Goal: Task Accomplishment & Management: Manage account settings

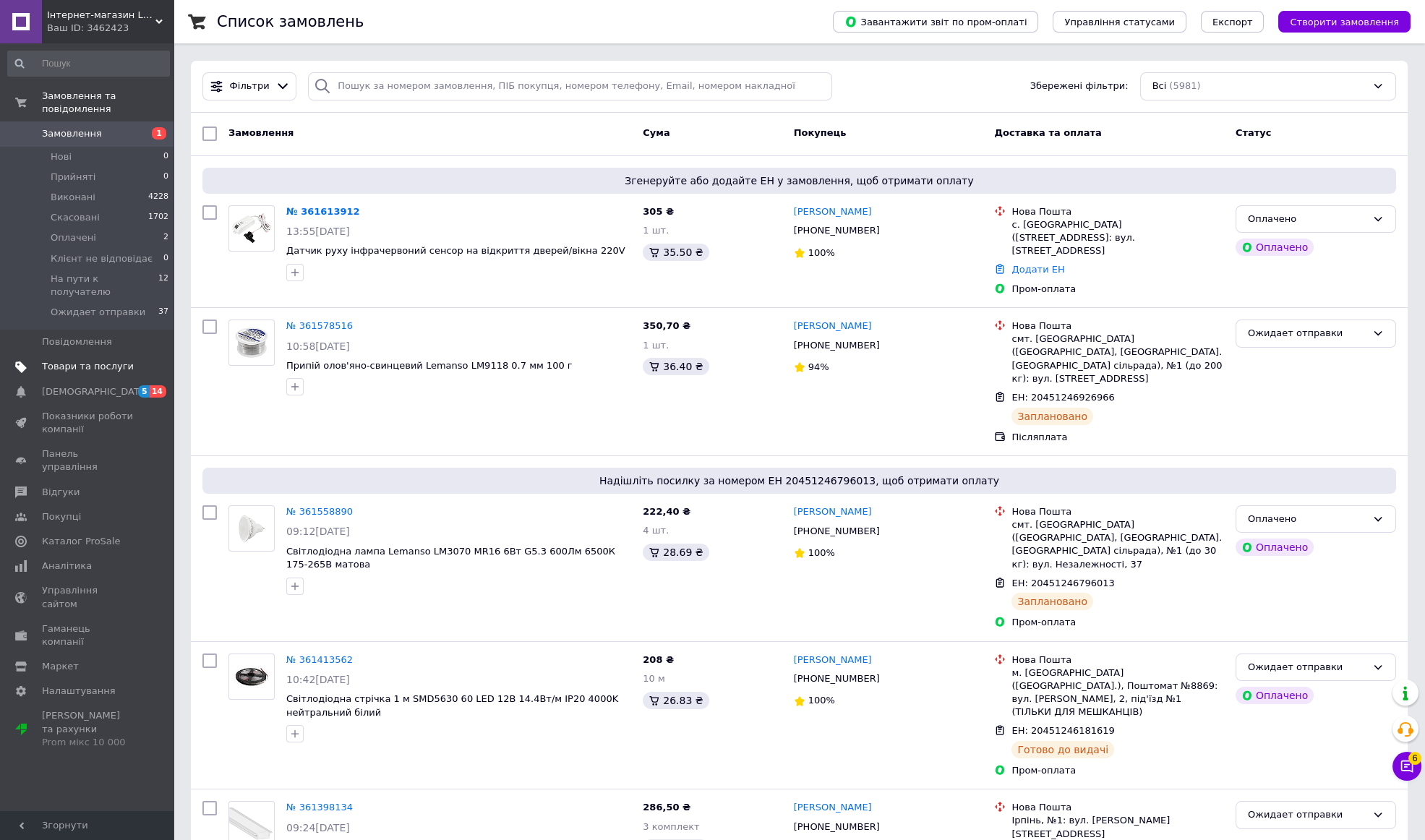
click at [87, 360] on span "Товари та послуги" at bounding box center [88, 366] width 92 height 13
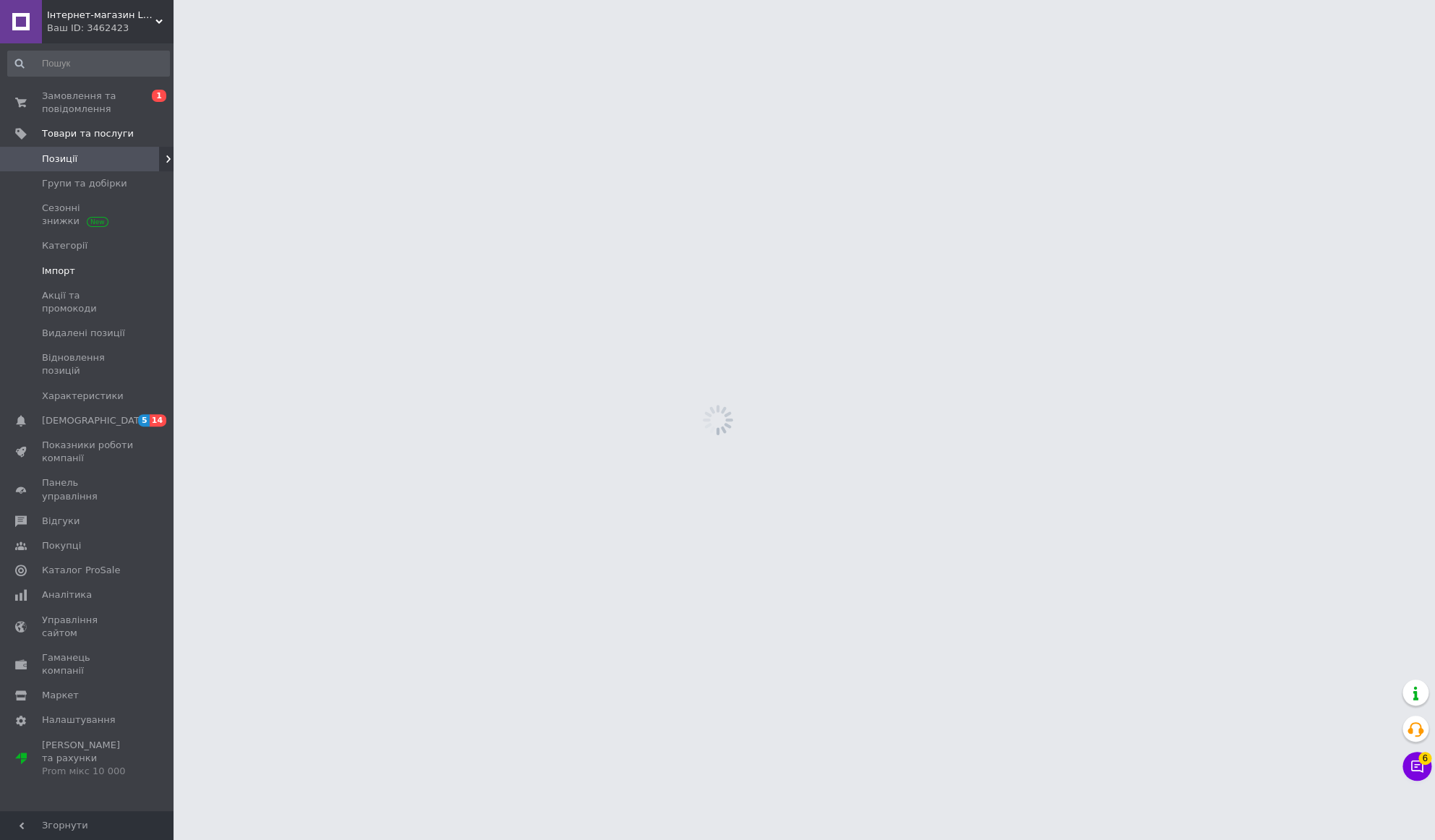
click at [47, 266] on span "Імпорт" at bounding box center [59, 271] width 33 height 13
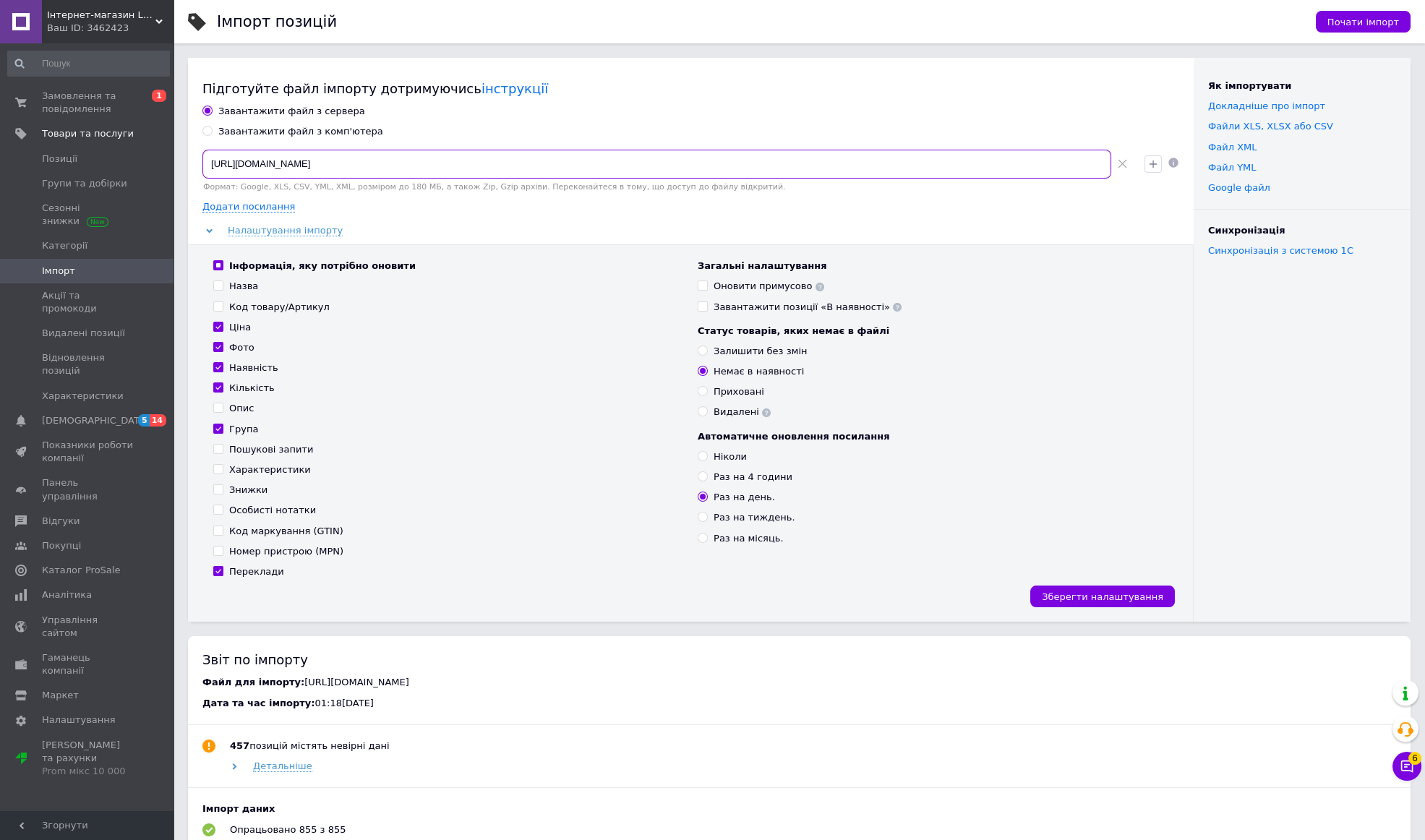
click at [334, 156] on input "https://ledua-store.com/ftp-share/promua_rozdrib.xml" at bounding box center [656, 164] width 908 height 29
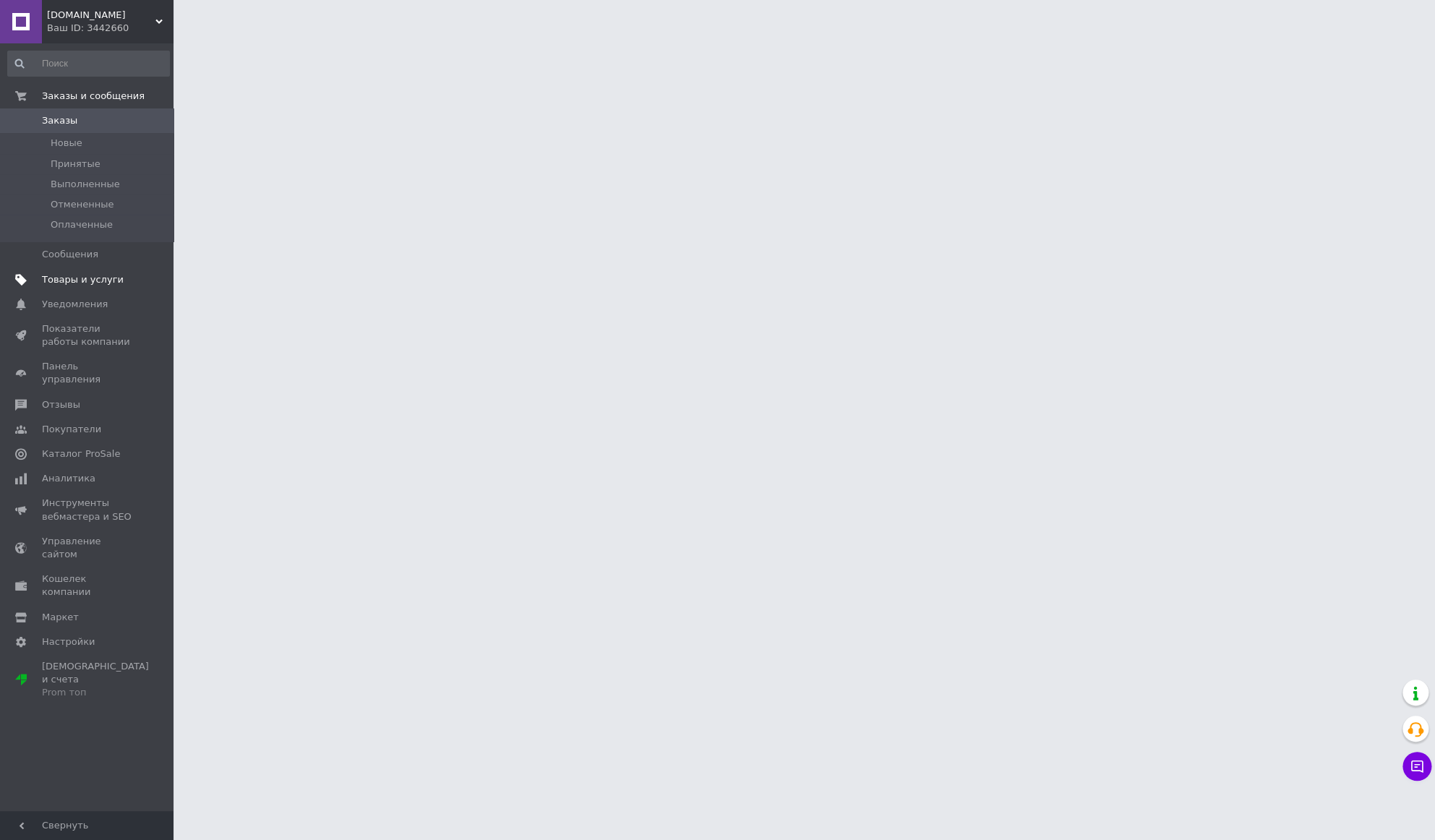
click at [58, 276] on span "Товары и услуги" at bounding box center [83, 279] width 82 height 13
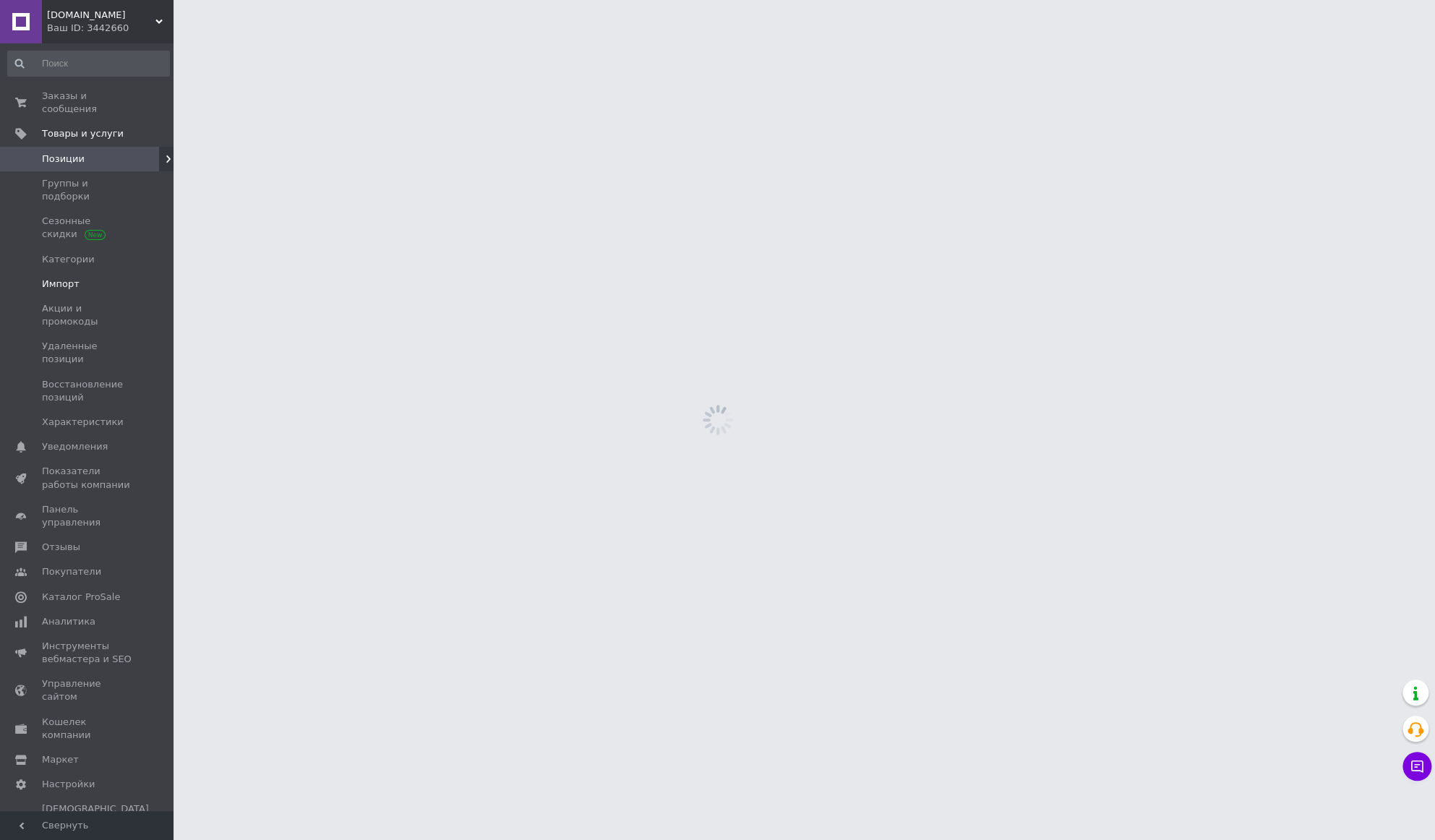
click at [56, 277] on span "Импорт" at bounding box center [61, 284] width 38 height 13
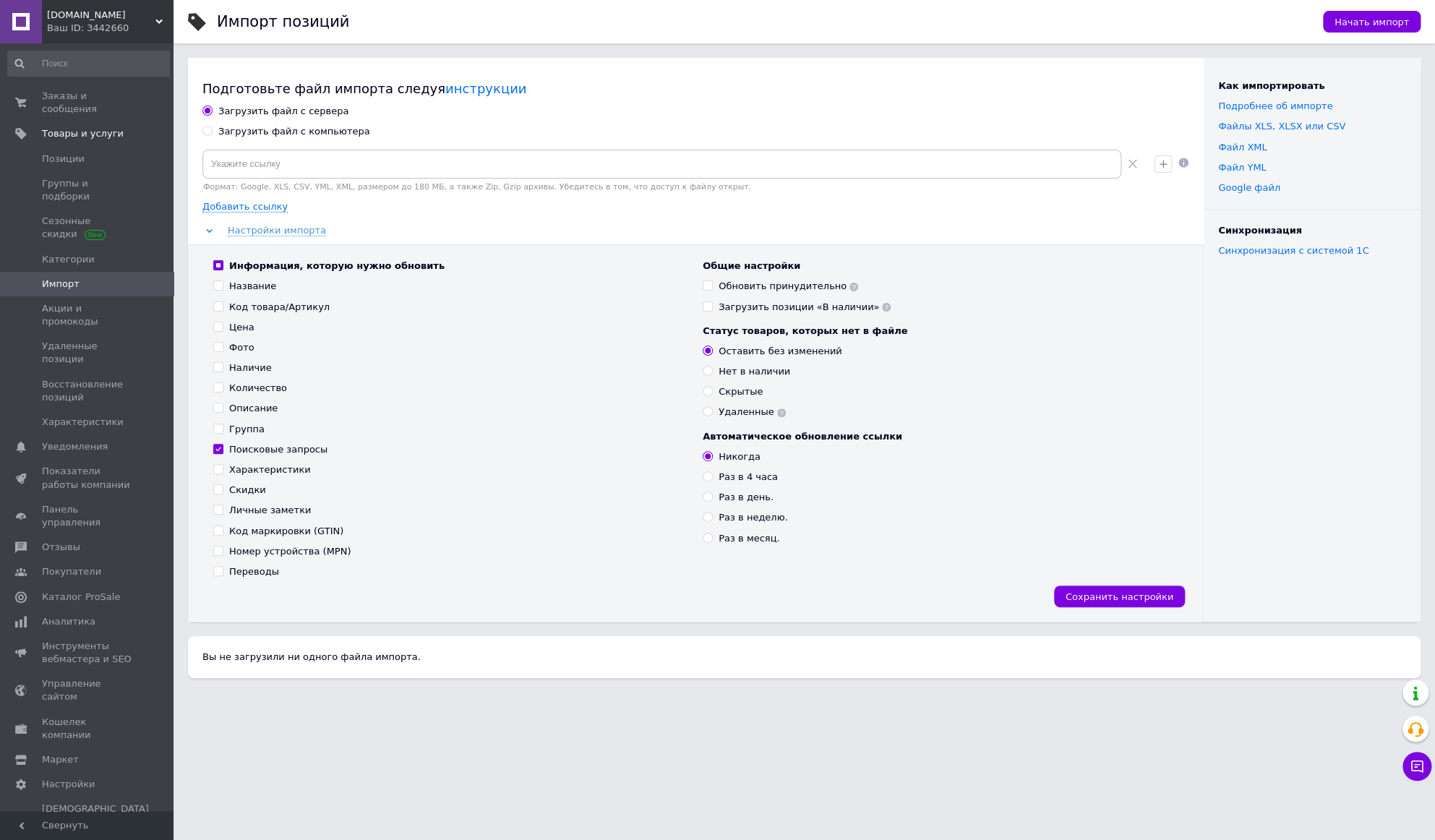
click at [127, 24] on div "Ваш ID: 3442660" at bounding box center [110, 28] width 126 height 13
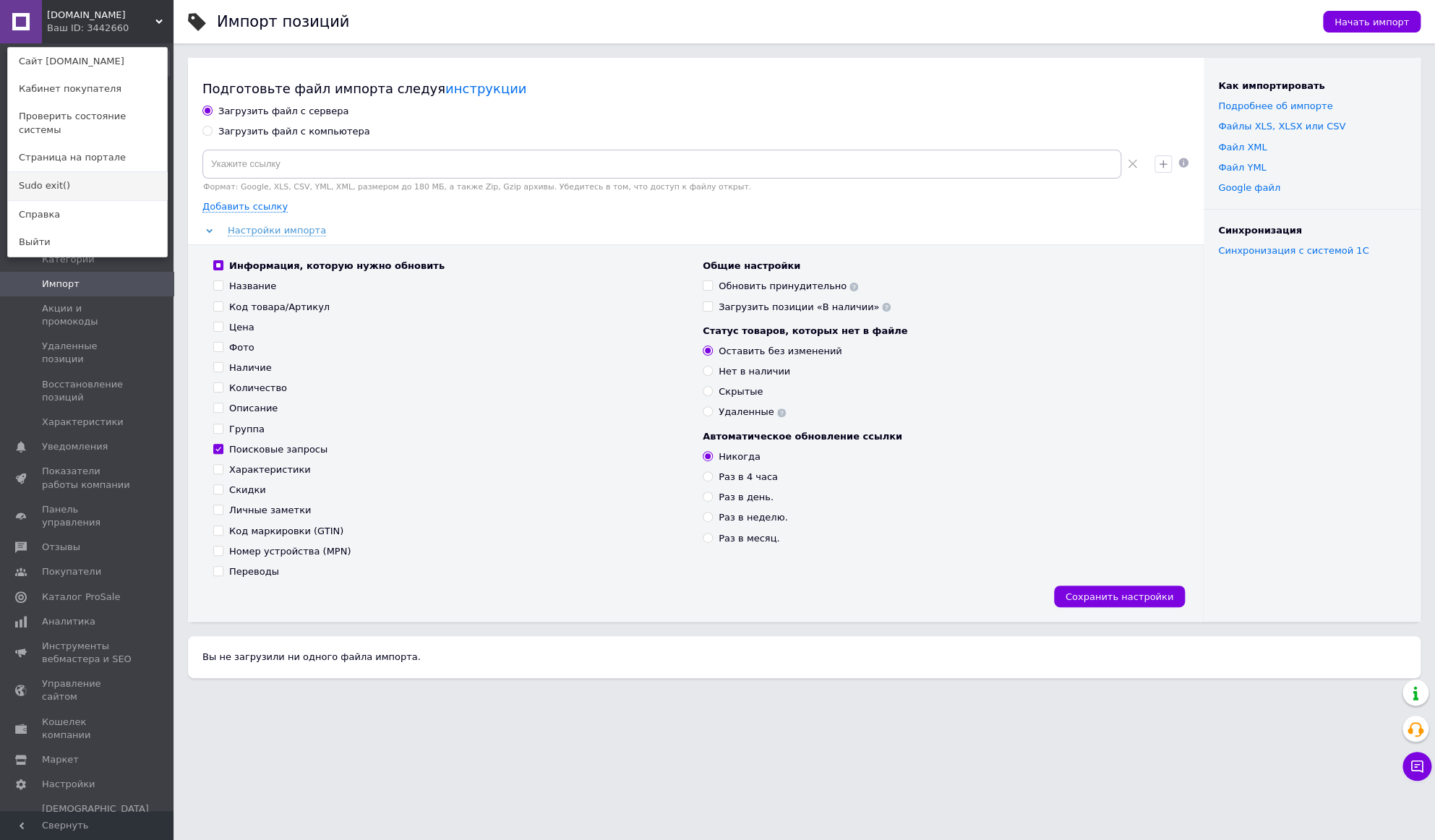
click at [35, 172] on link "Sudo exit()" at bounding box center [88, 186] width 159 height 28
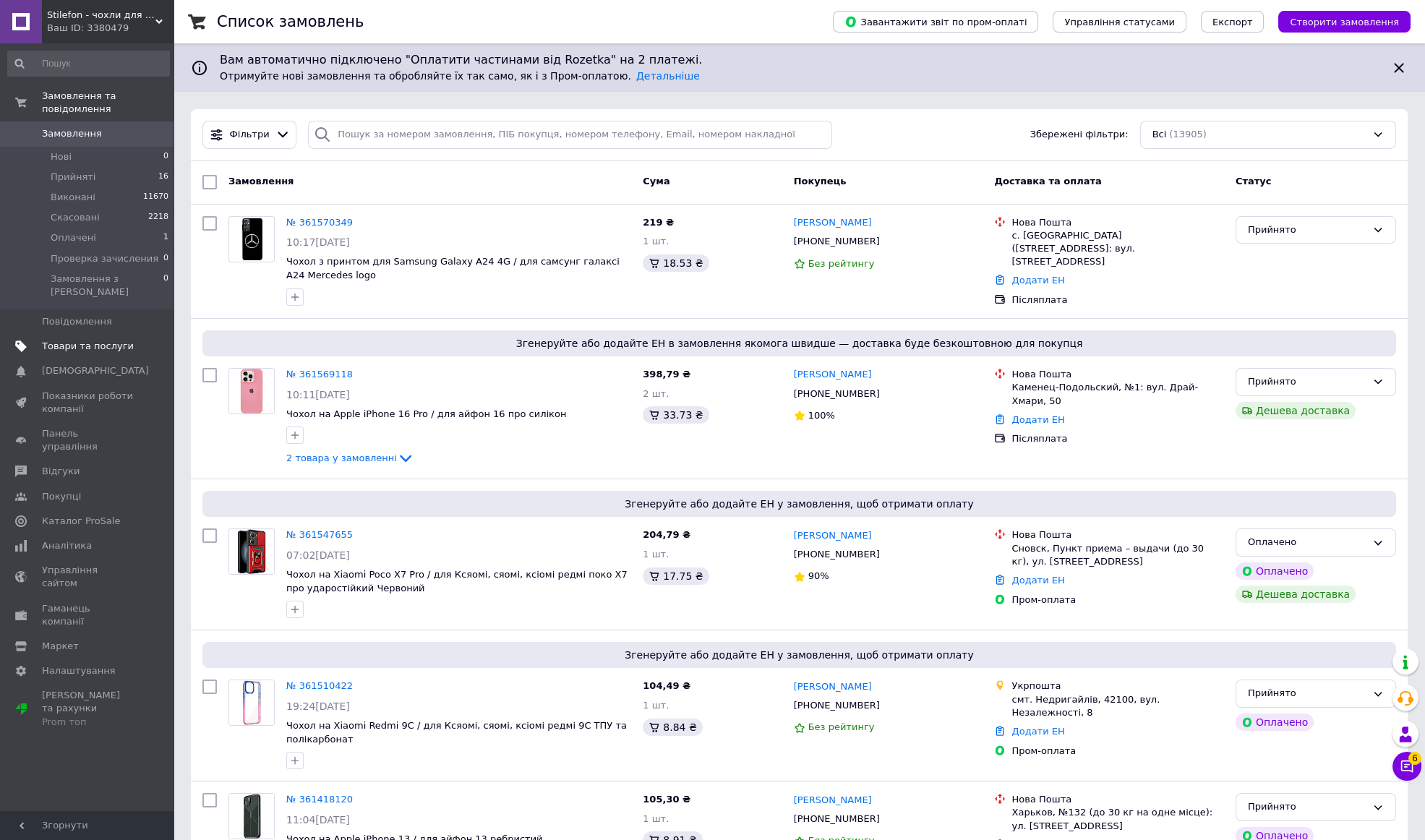
click at [65, 340] on span "Товари та послуги" at bounding box center [88, 346] width 92 height 13
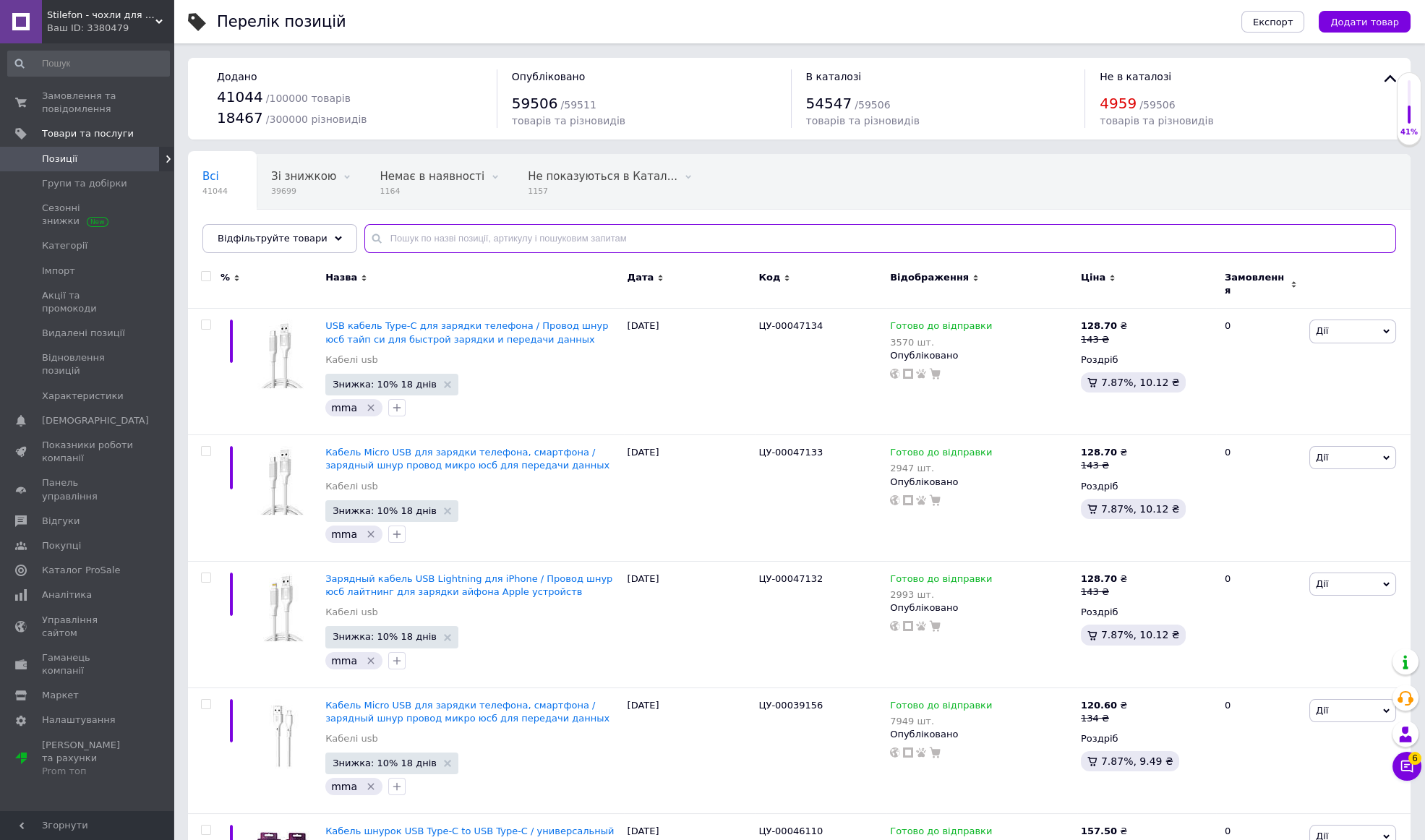
click at [432, 247] on input "text" at bounding box center [881, 238] width 1032 height 29
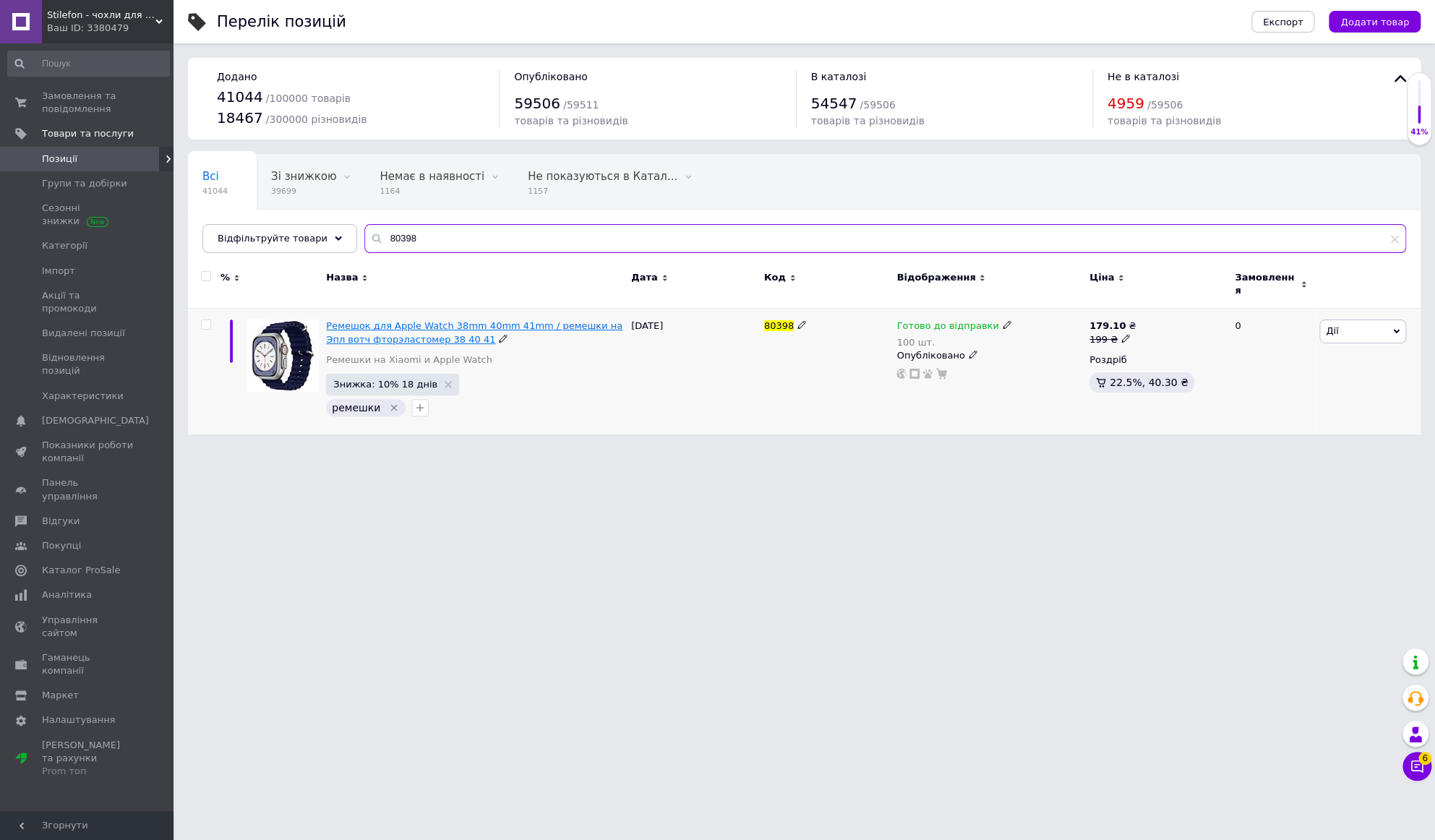
type input "80398"
click at [378, 326] on span "Ремешок для Apple Watch 38mm 40mm 41mm / ремешки на Эпл вотч фторэластомер 38 4…" at bounding box center [475, 332] width 296 height 24
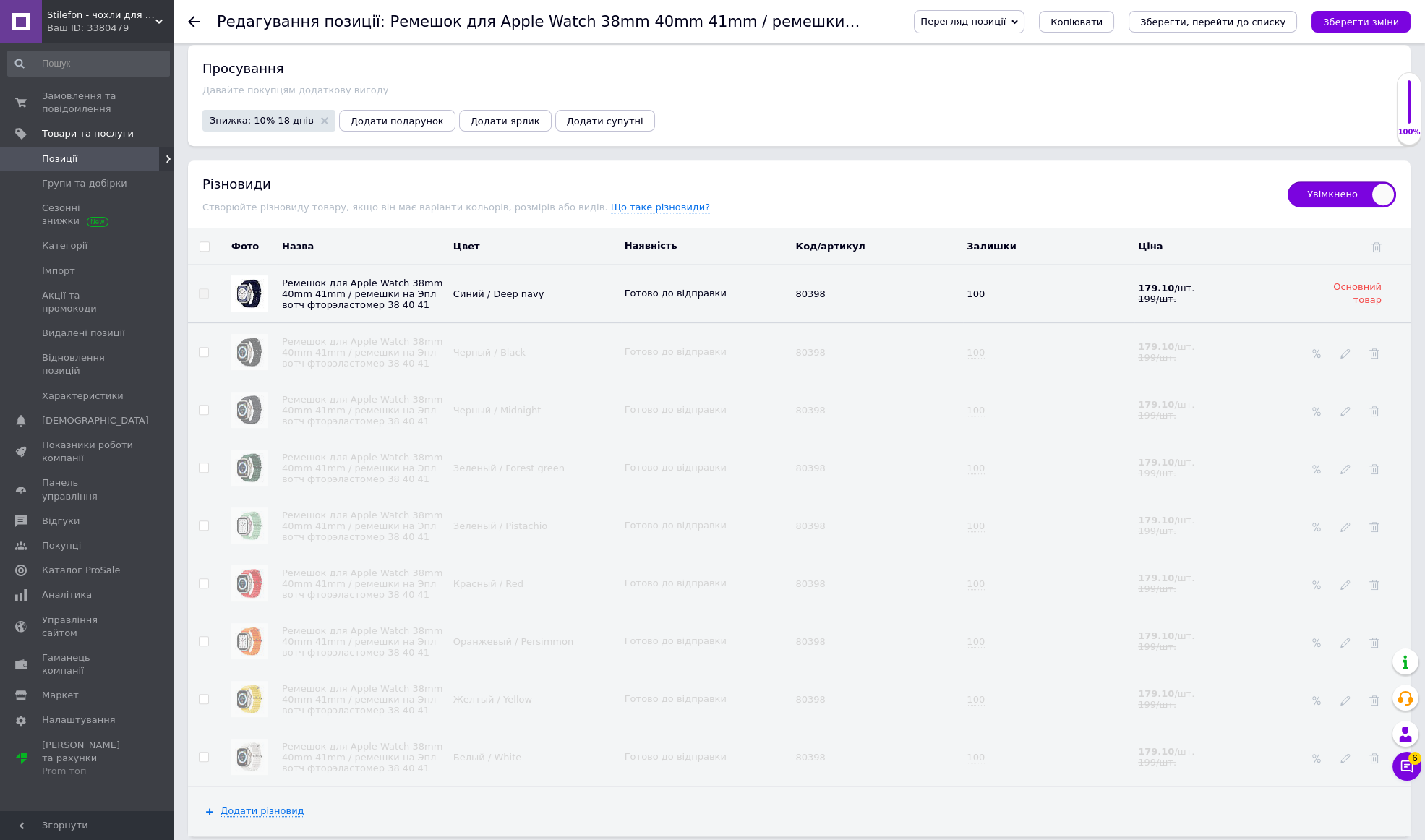
scroll to position [1840, 0]
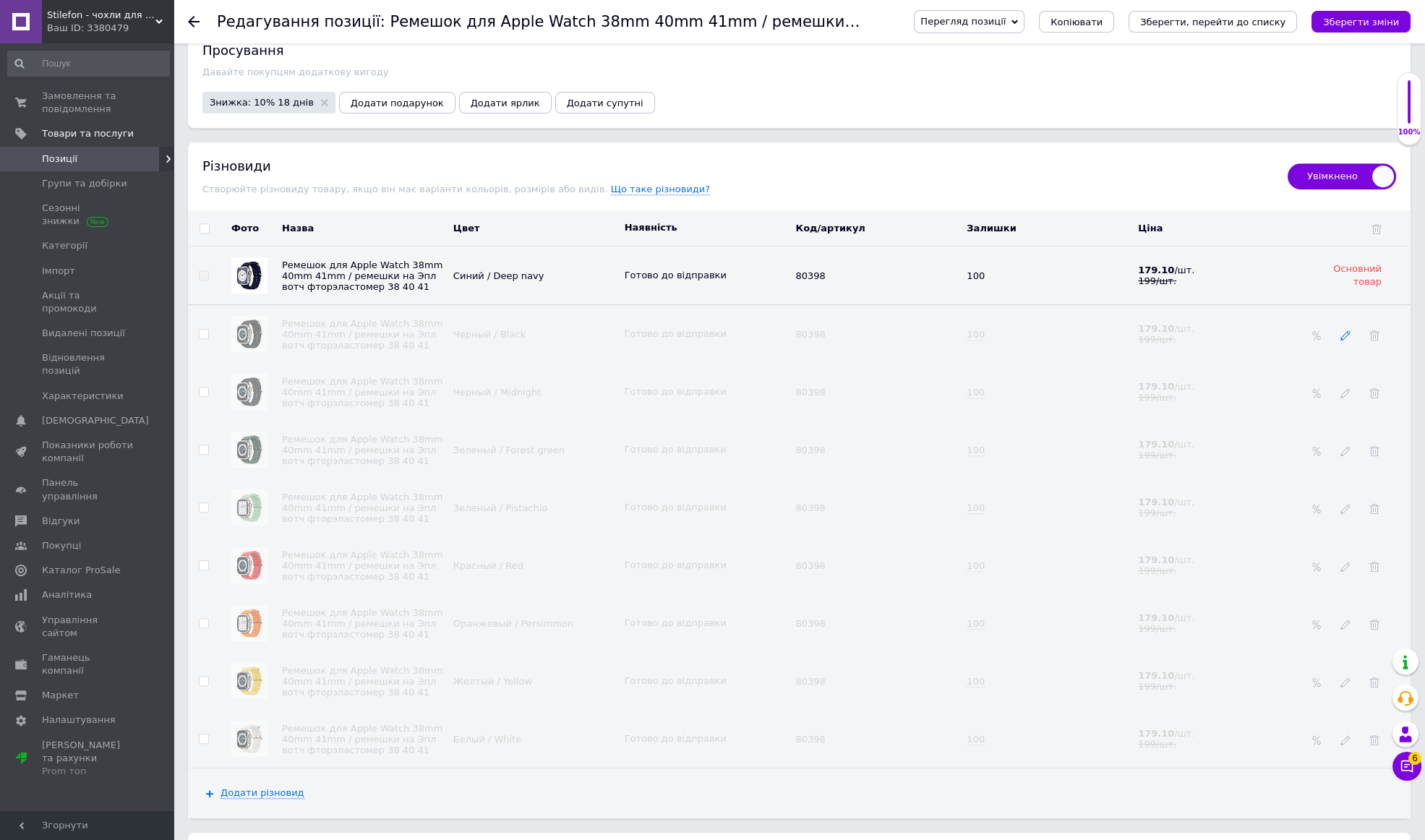
click at [1342, 330] on icon at bounding box center [1345, 335] width 10 height 10
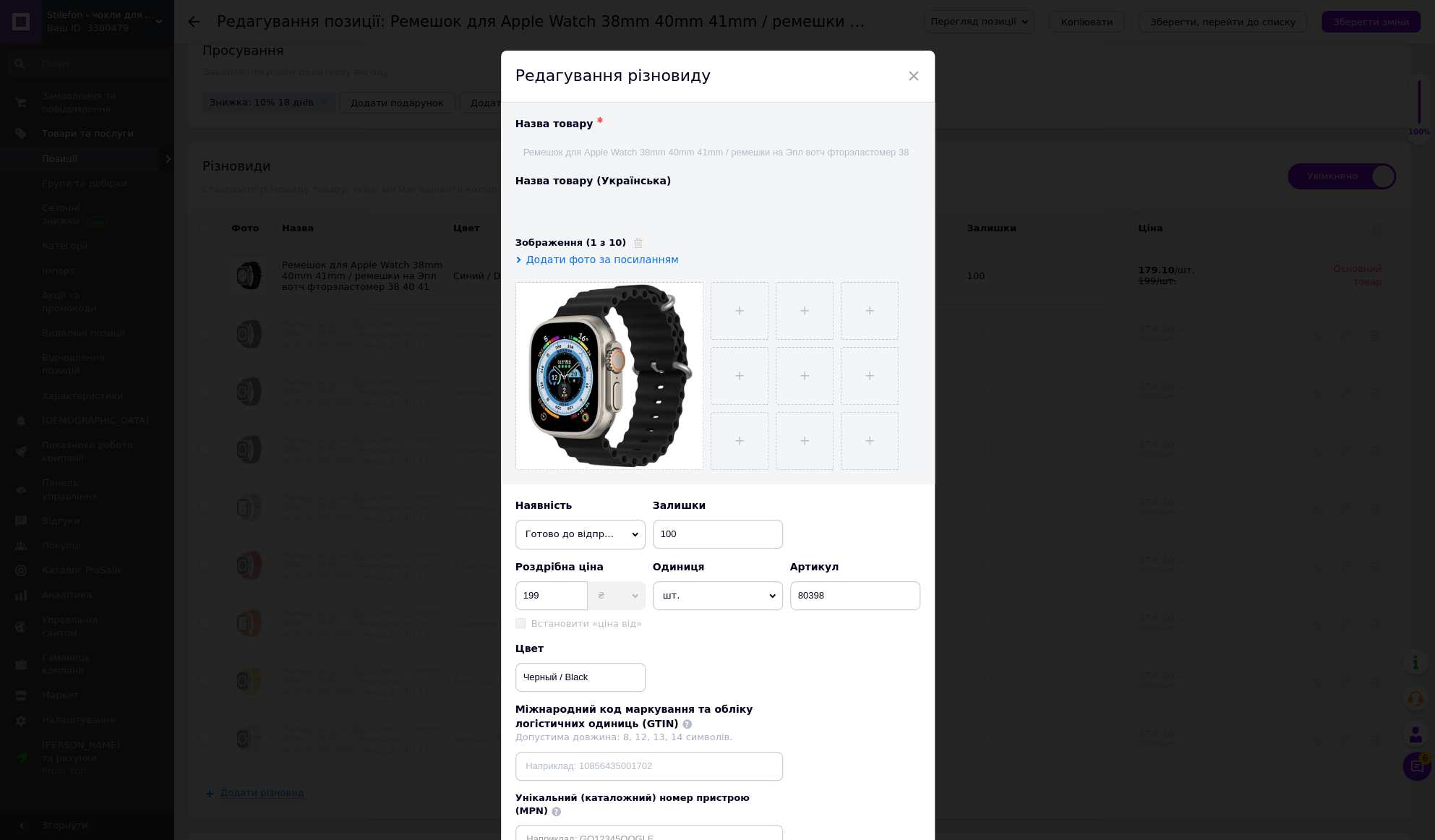
type input "Ремінець для Apple Watch 38mm 40mm 41mm / ремінці на Епл вотч фтореластомер 38 …"
click at [912, 72] on span "×" at bounding box center [914, 76] width 13 height 25
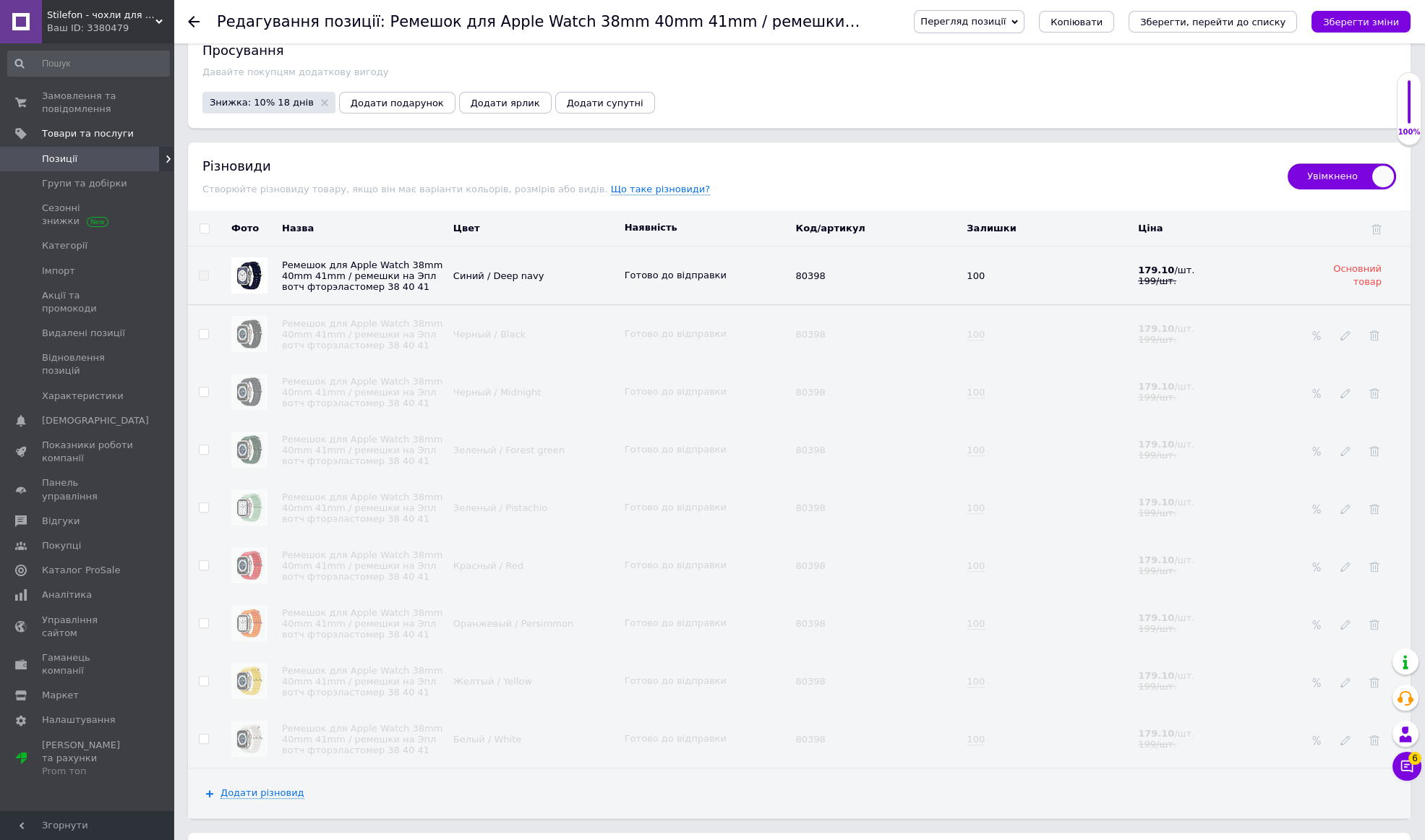
drag, startPoint x: 46, startPoint y: 268, endPoint x: 524, endPoint y: 163, distance: 489.4
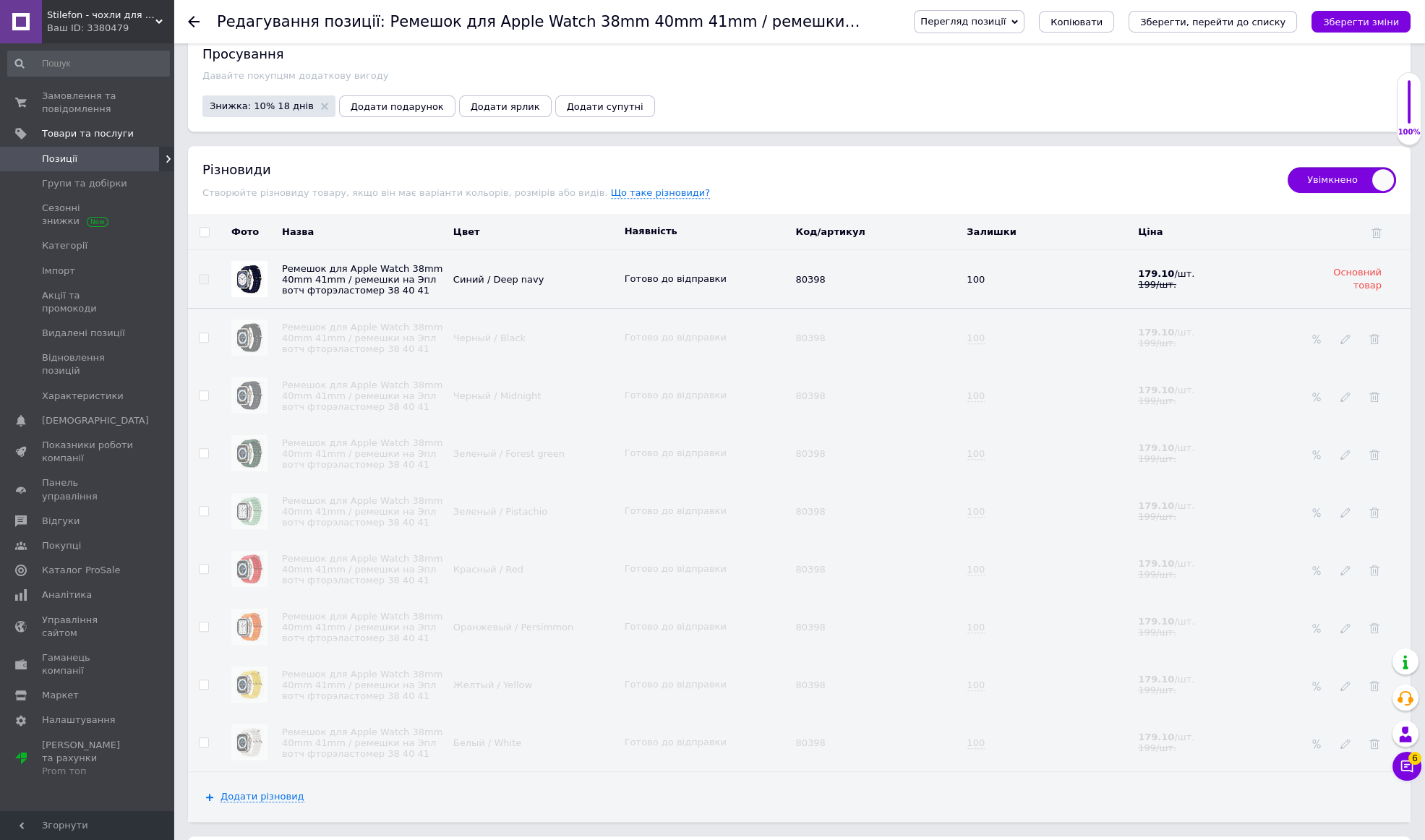
scroll to position [1812, 0]
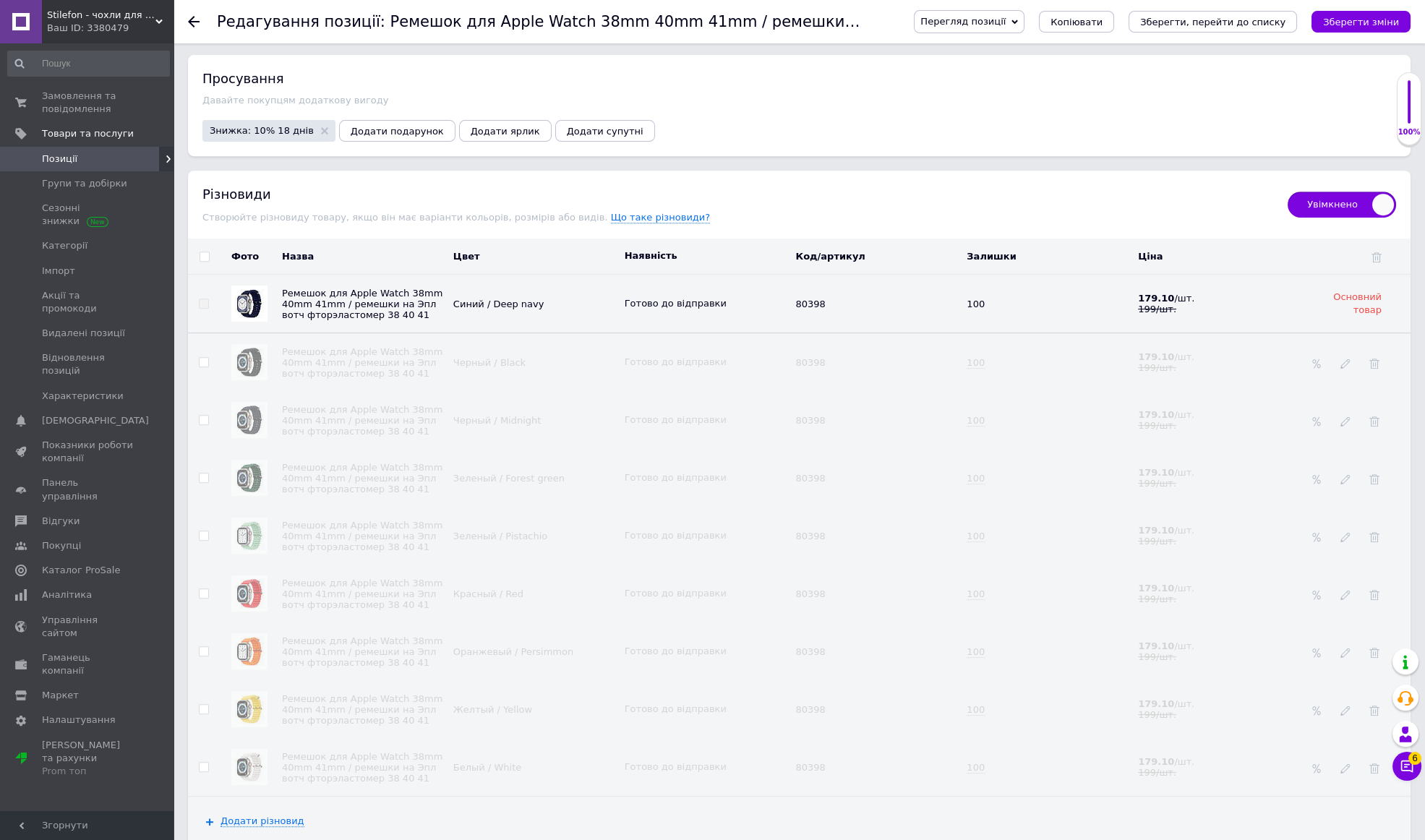
click at [144, 14] on span "Stilefon - чохли для телефонів" at bounding box center [101, 15] width 108 height 13
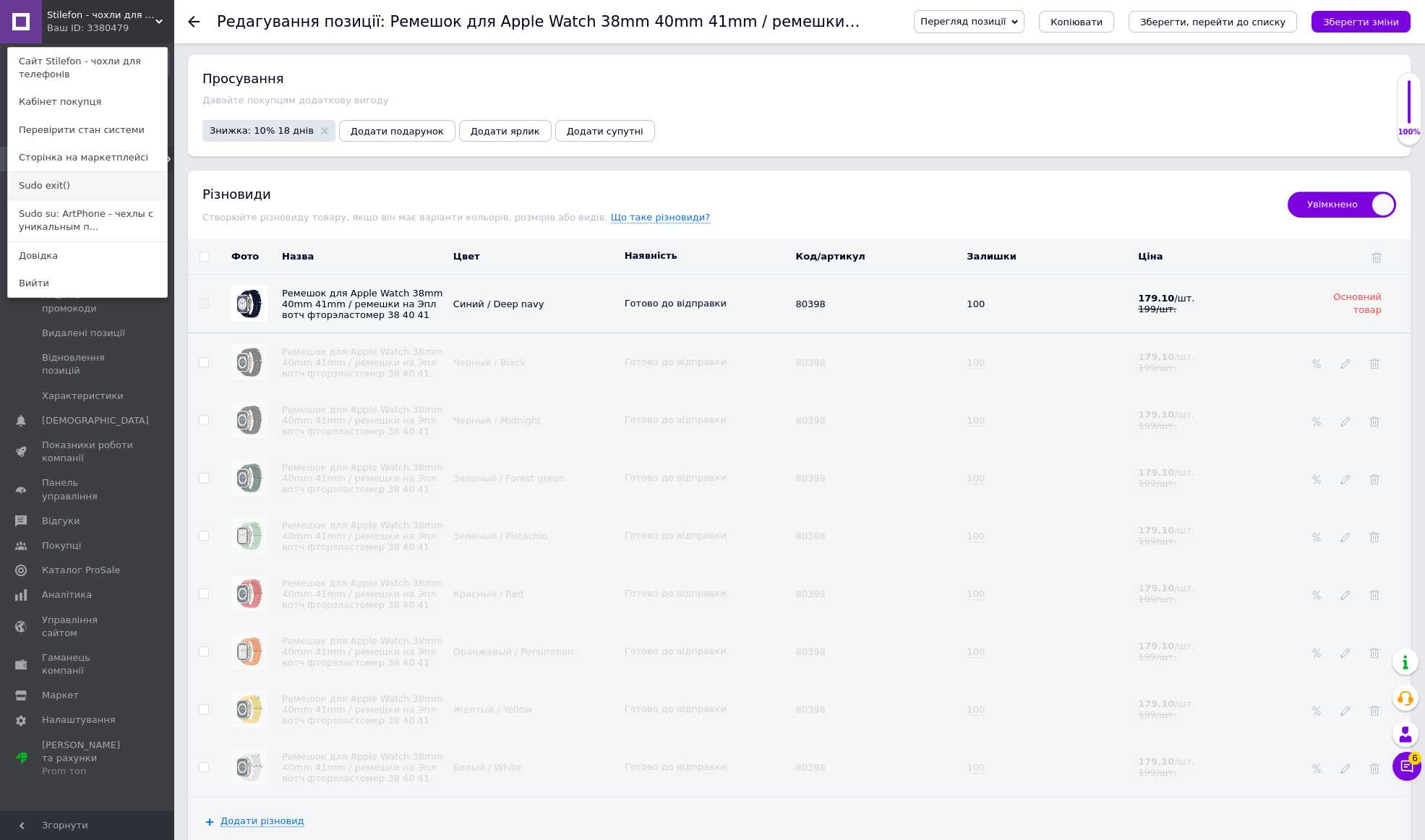
click at [59, 176] on link "Sudo exit()" at bounding box center [88, 186] width 159 height 28
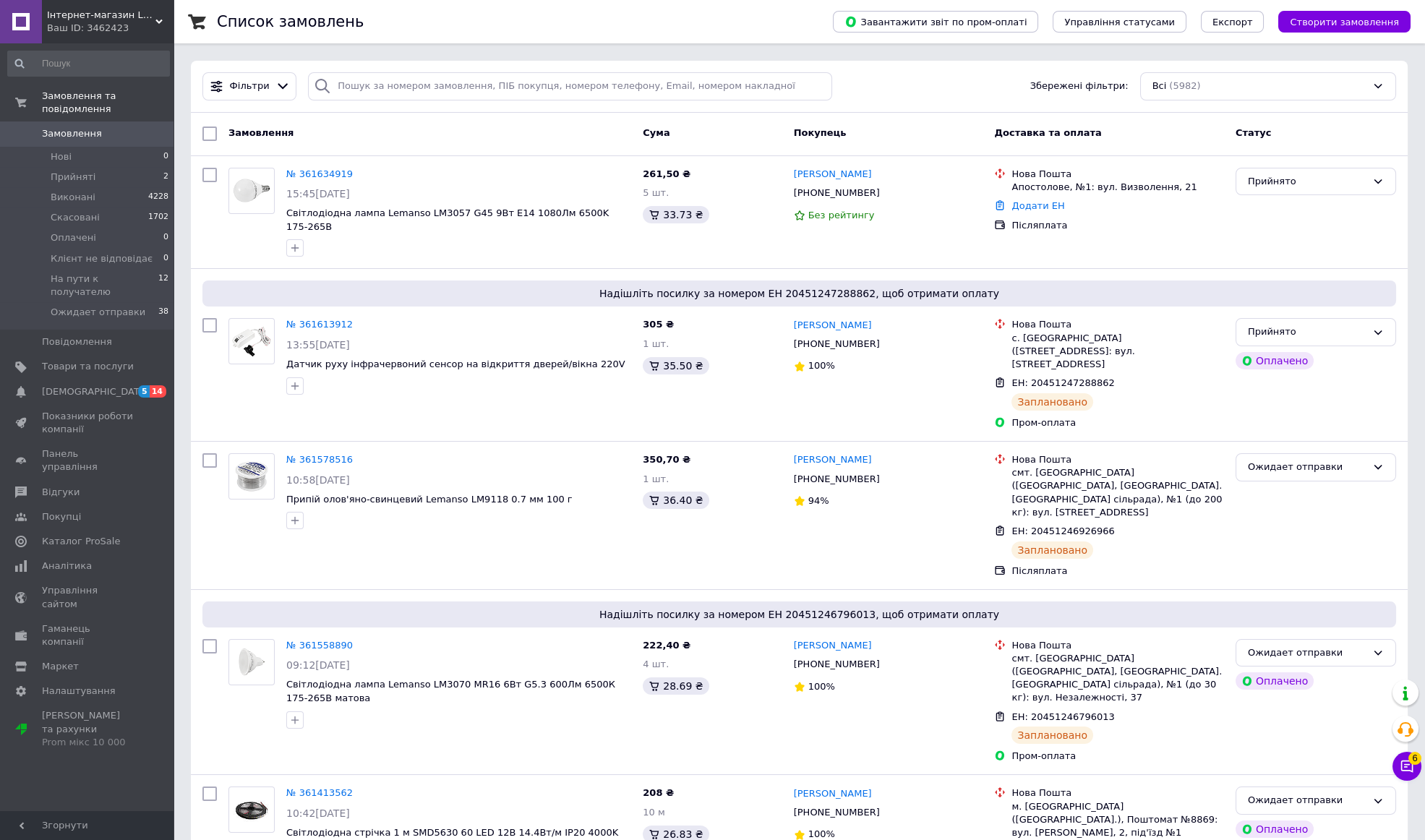
click at [126, 17] on span "Інтернет-магазин LEDUA" at bounding box center [101, 15] width 108 height 13
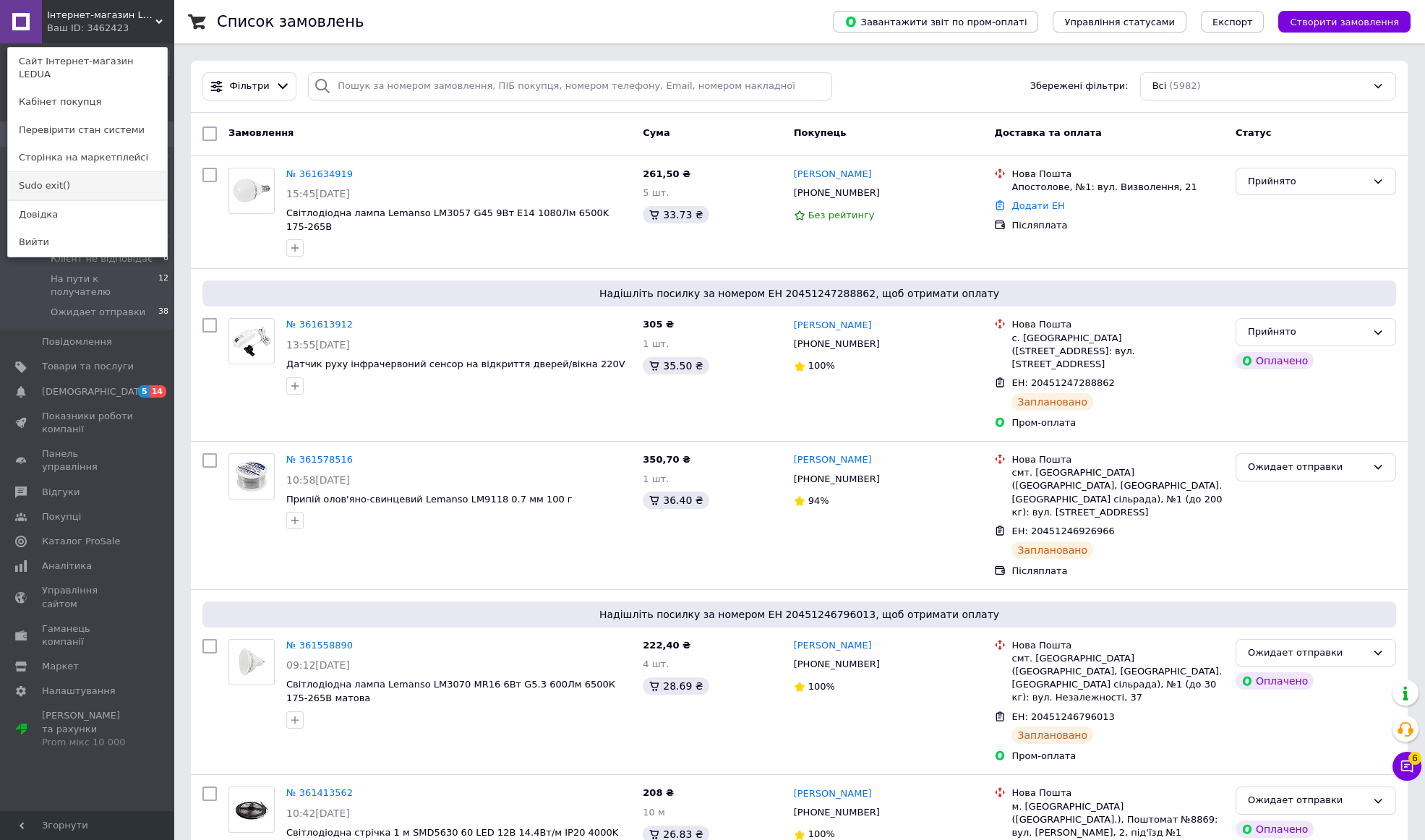
click at [57, 172] on link "Sudo exit()" at bounding box center [88, 186] width 159 height 28
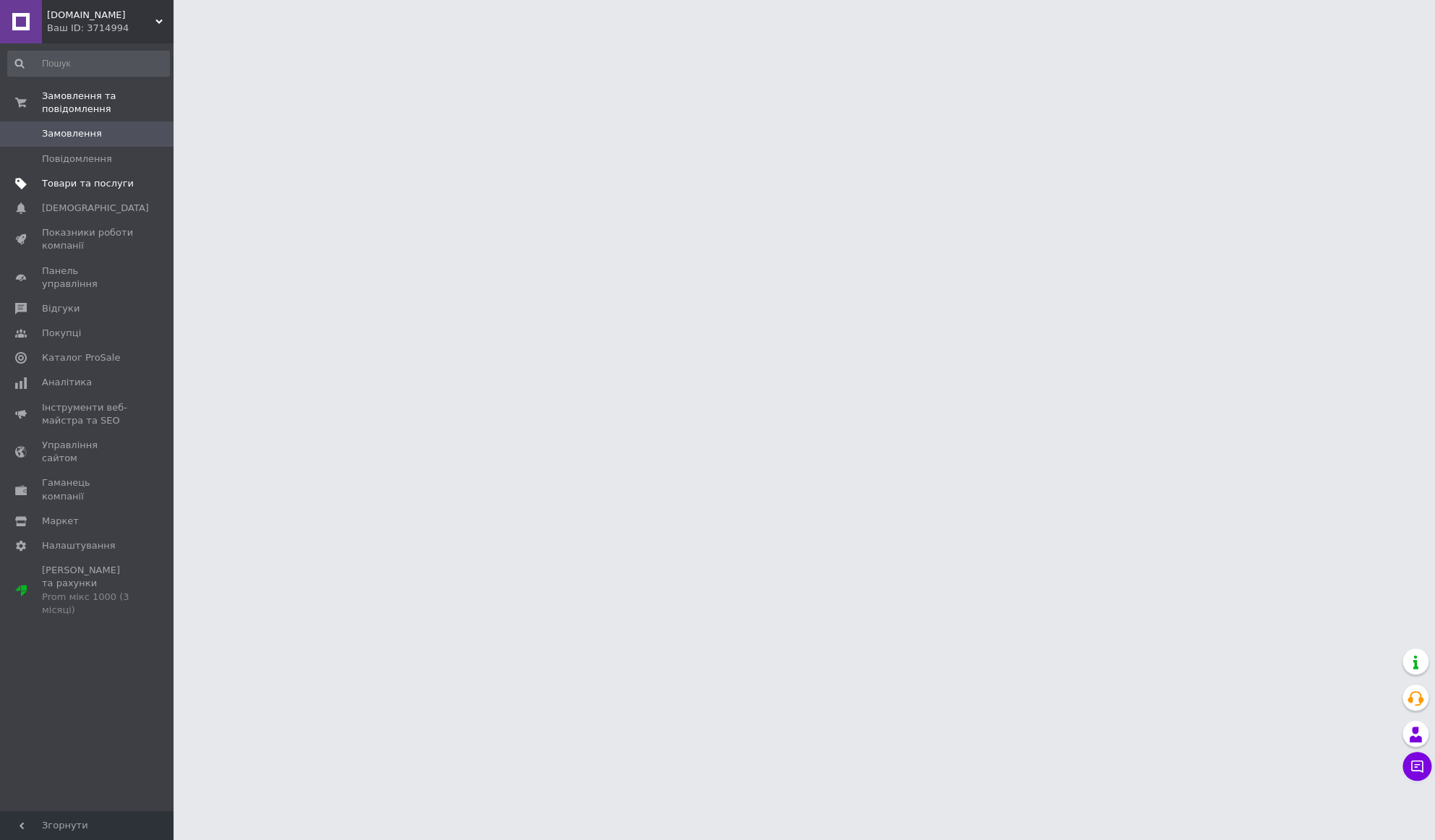
click at [82, 177] on span "Товари та послуги" at bounding box center [88, 183] width 92 height 13
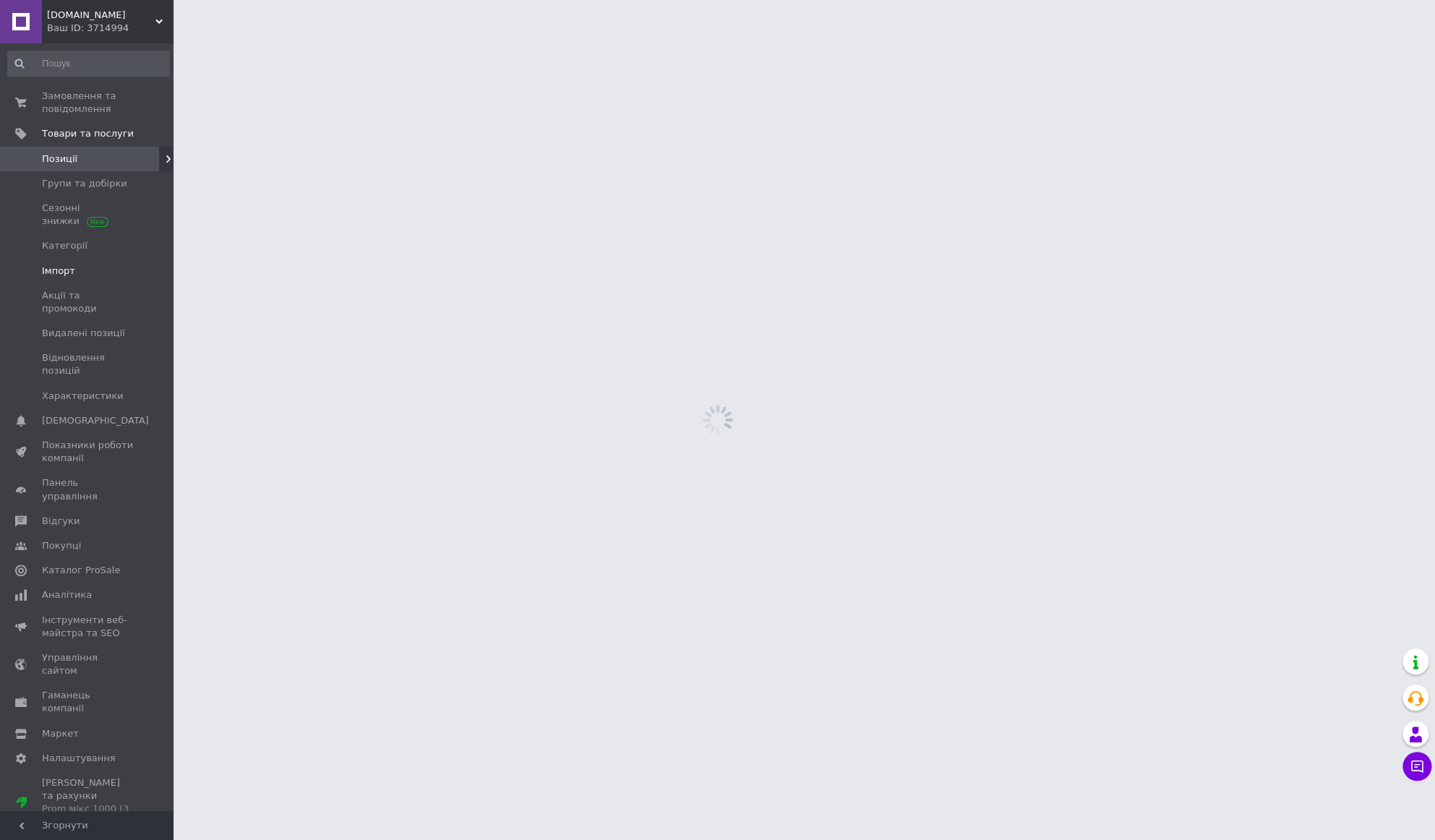
click at [51, 261] on link "Імпорт" at bounding box center [89, 271] width 177 height 25
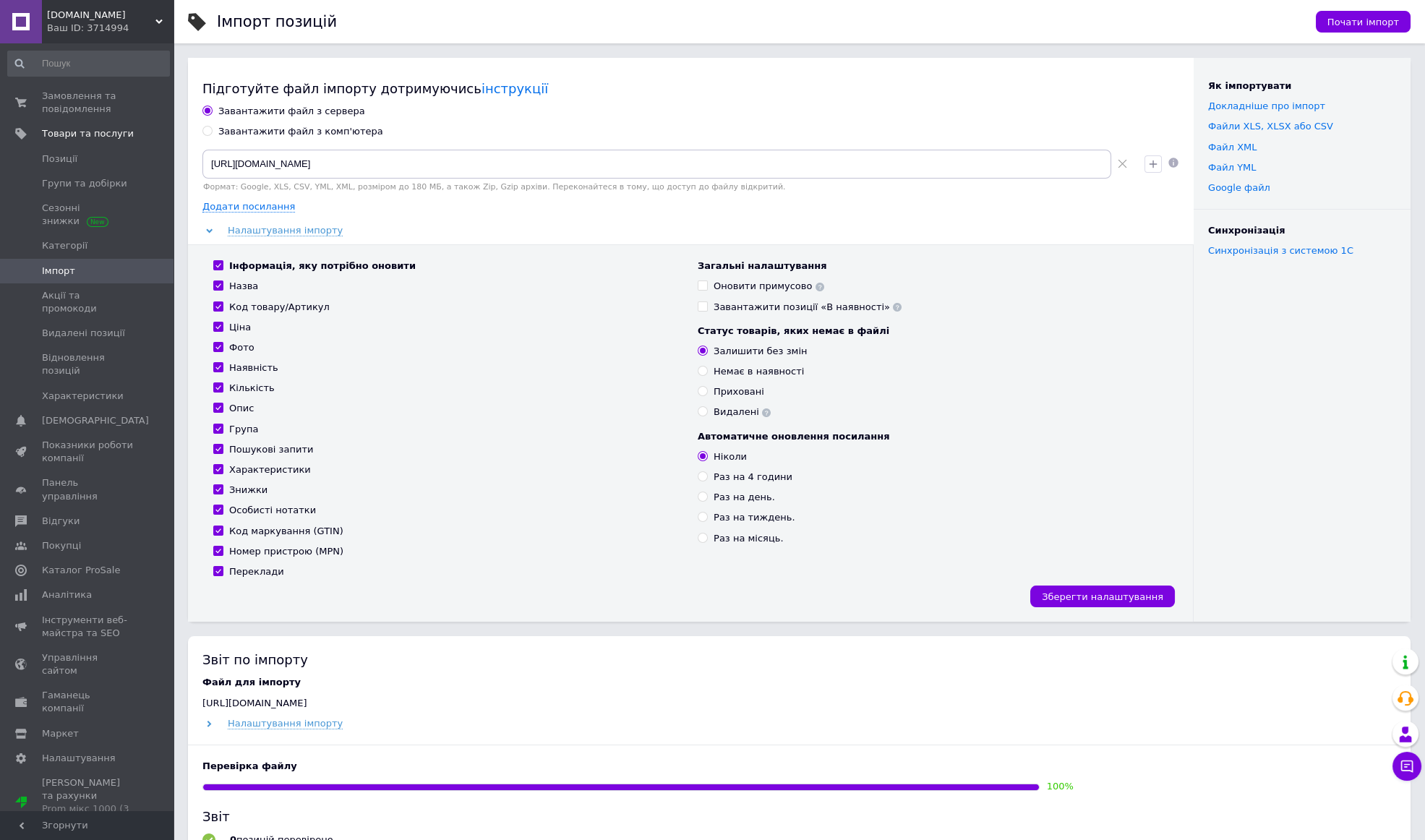
click at [71, 18] on span "[DOMAIN_NAME]" at bounding box center [101, 15] width 108 height 13
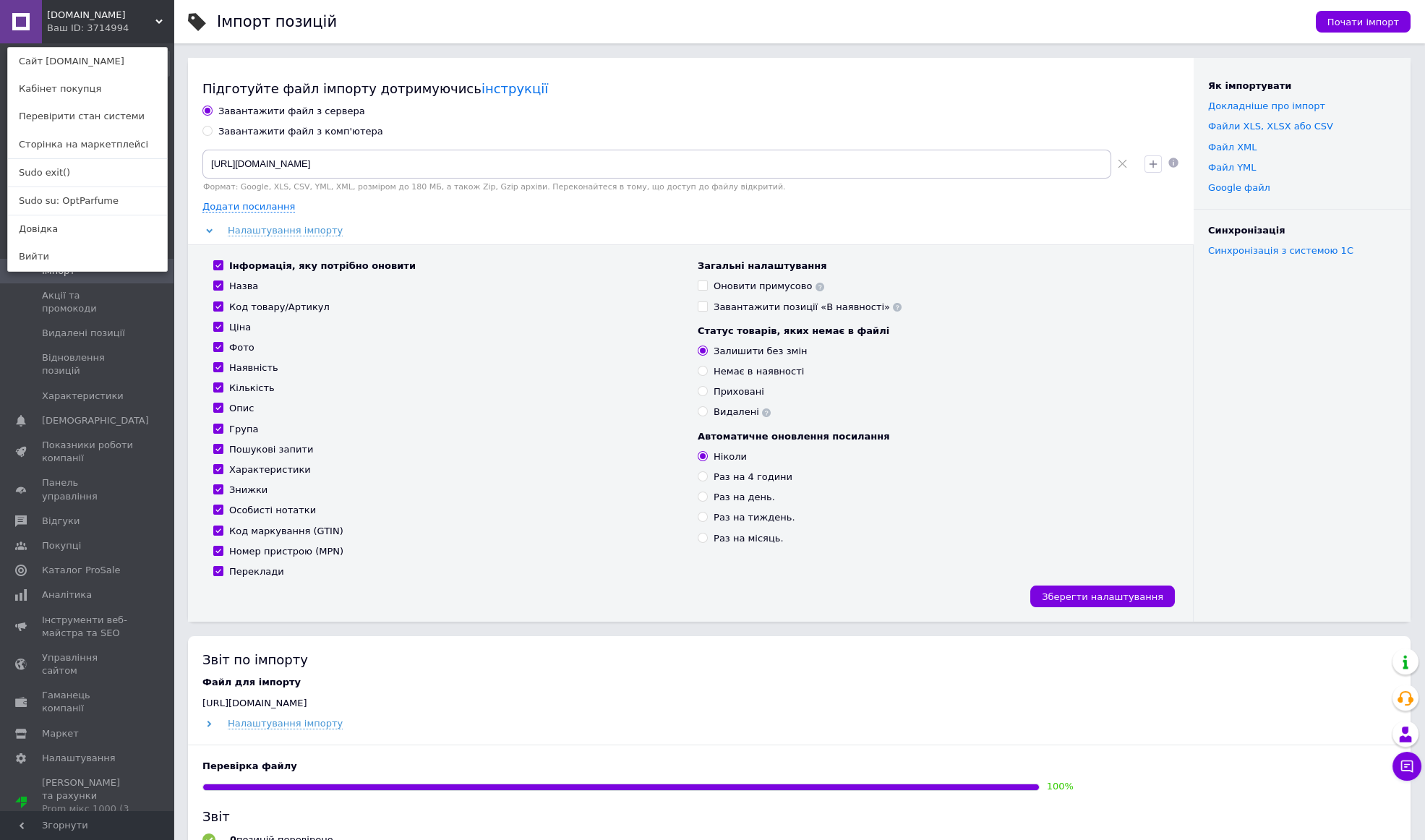
click at [61, 168] on link "Sudo exit()" at bounding box center [88, 173] width 159 height 28
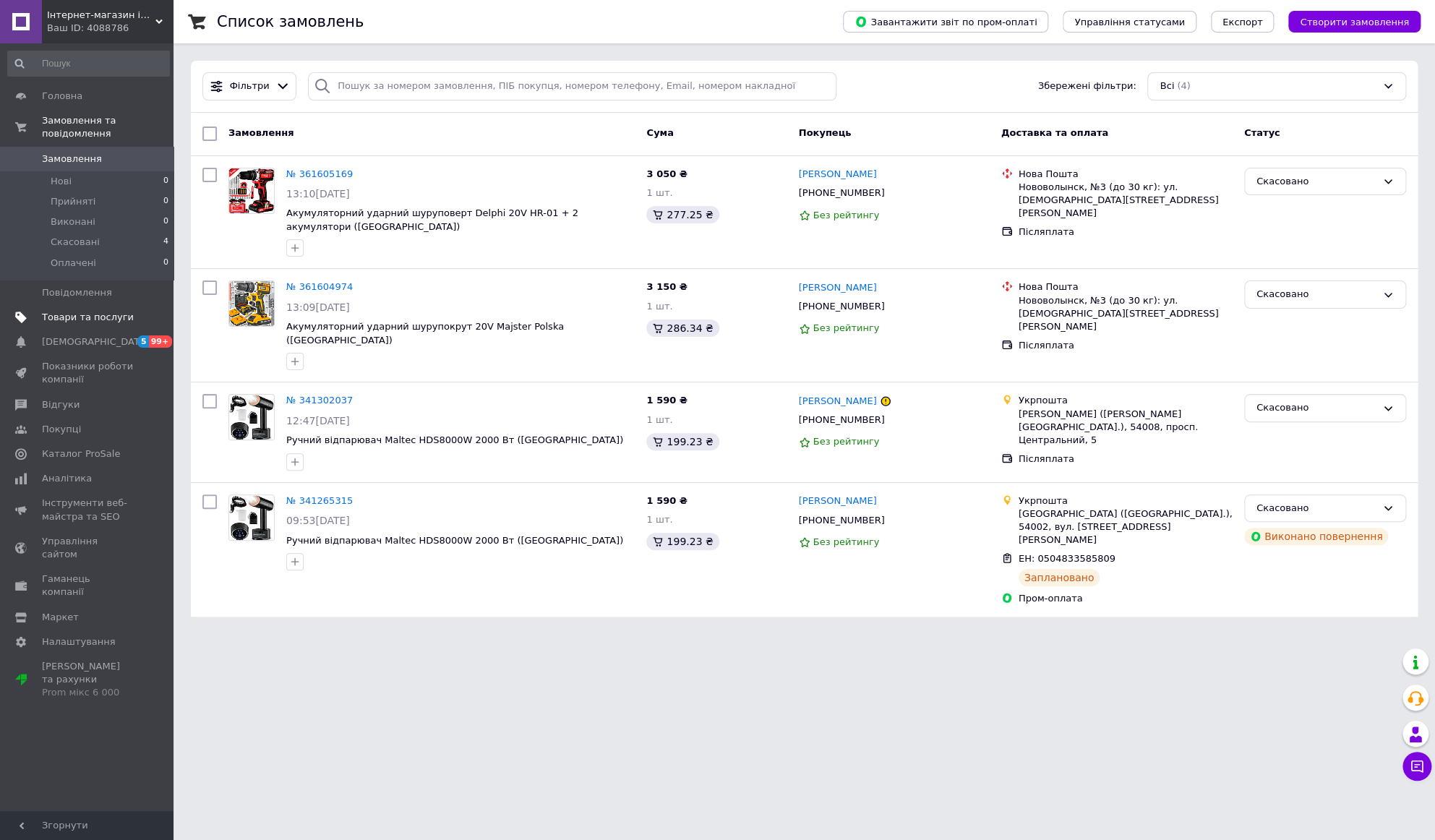
click at [75, 311] on span "Товари та послуги" at bounding box center [88, 317] width 92 height 13
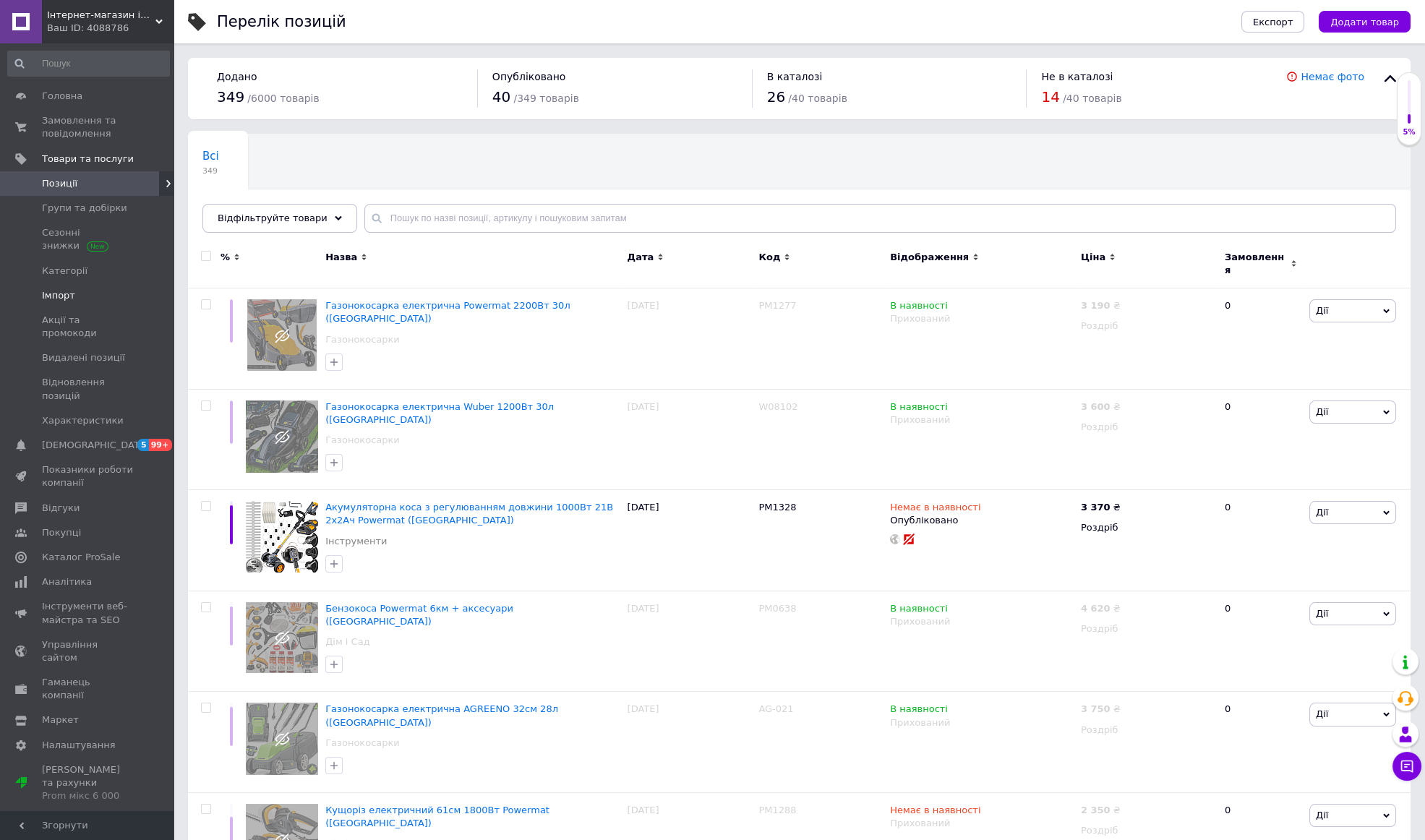
click at [83, 303] on link "Імпорт" at bounding box center [89, 296] width 177 height 25
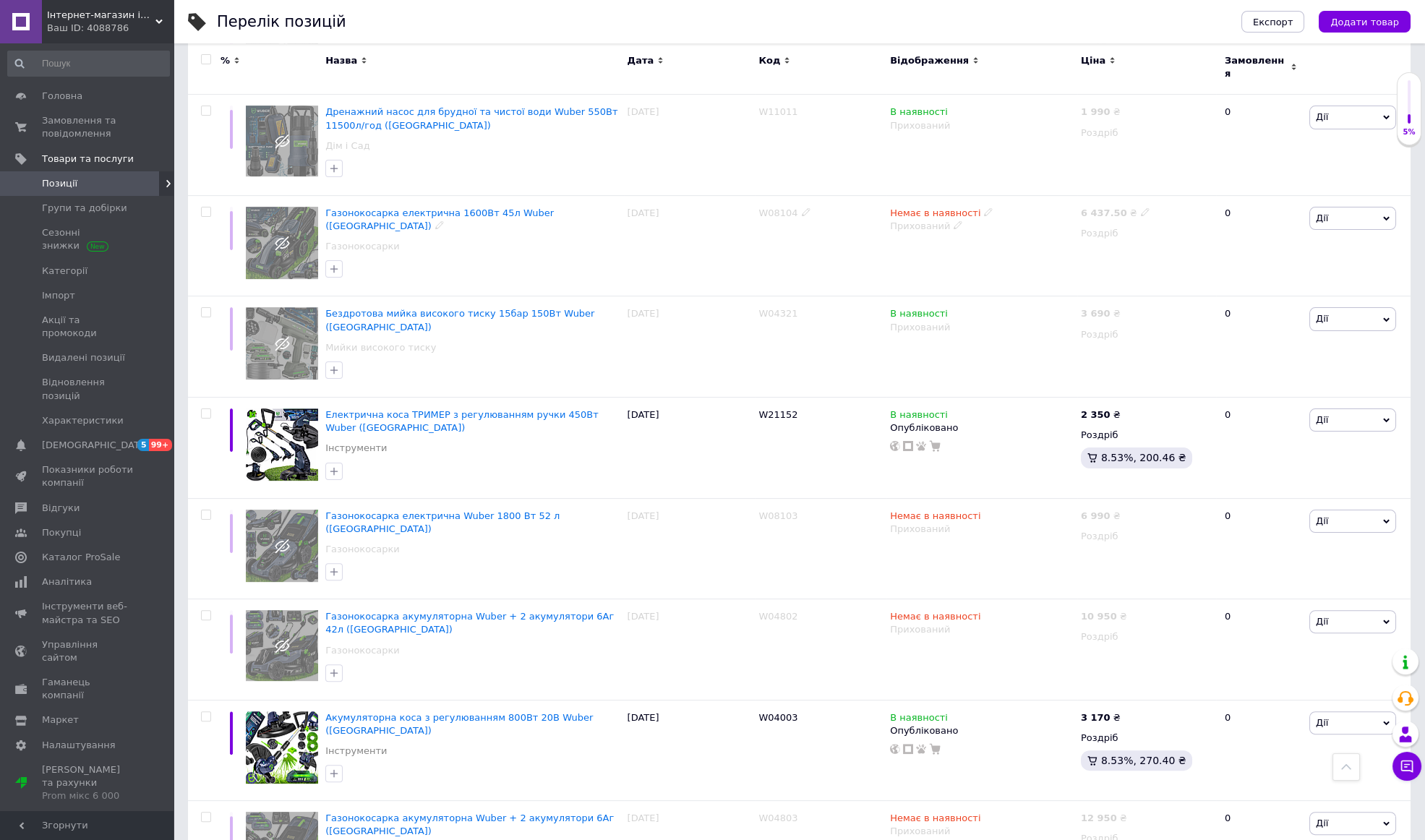
scroll to position [1412, 0]
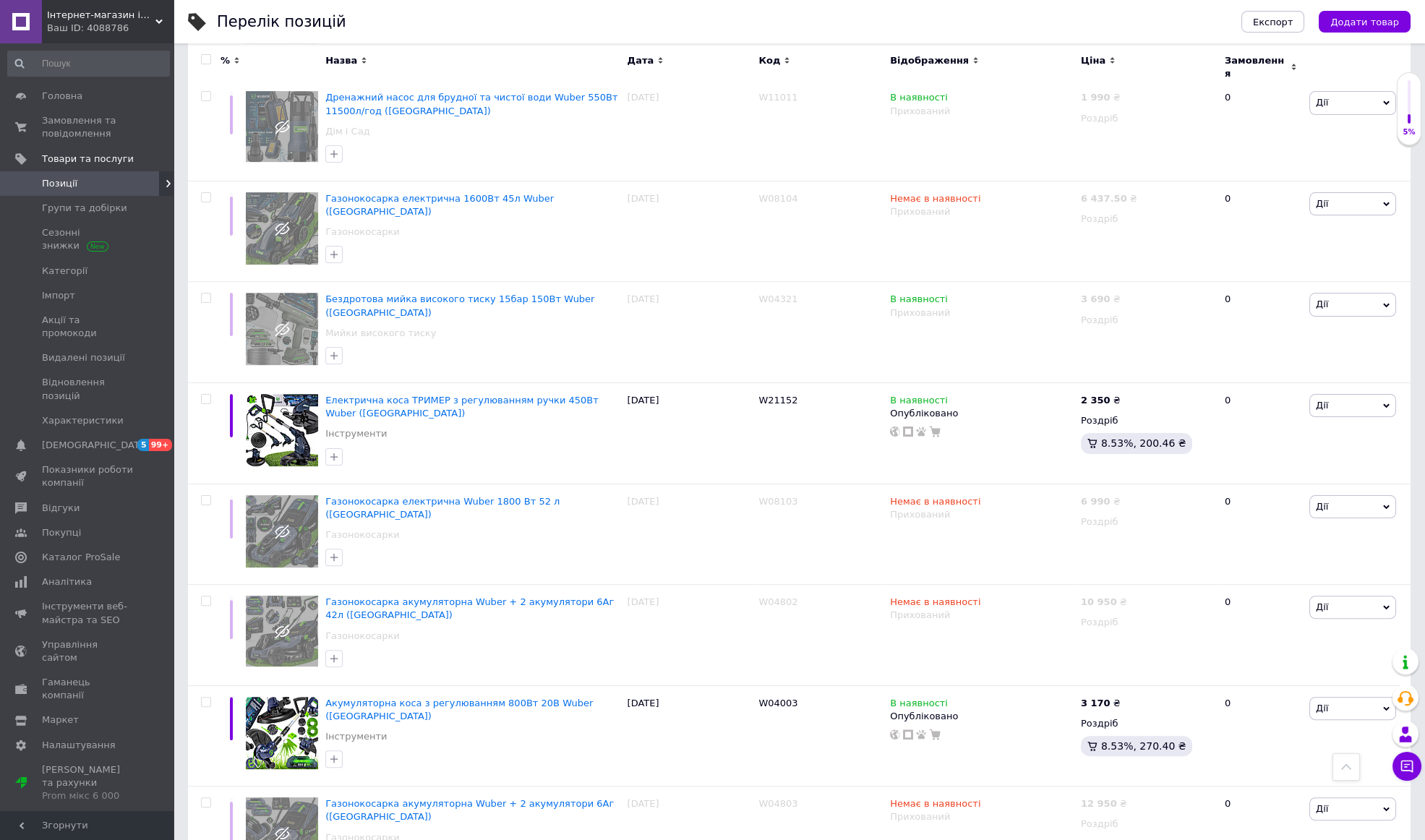
click at [95, 25] on div "Ваш ID: 4088786" at bounding box center [110, 28] width 126 height 13
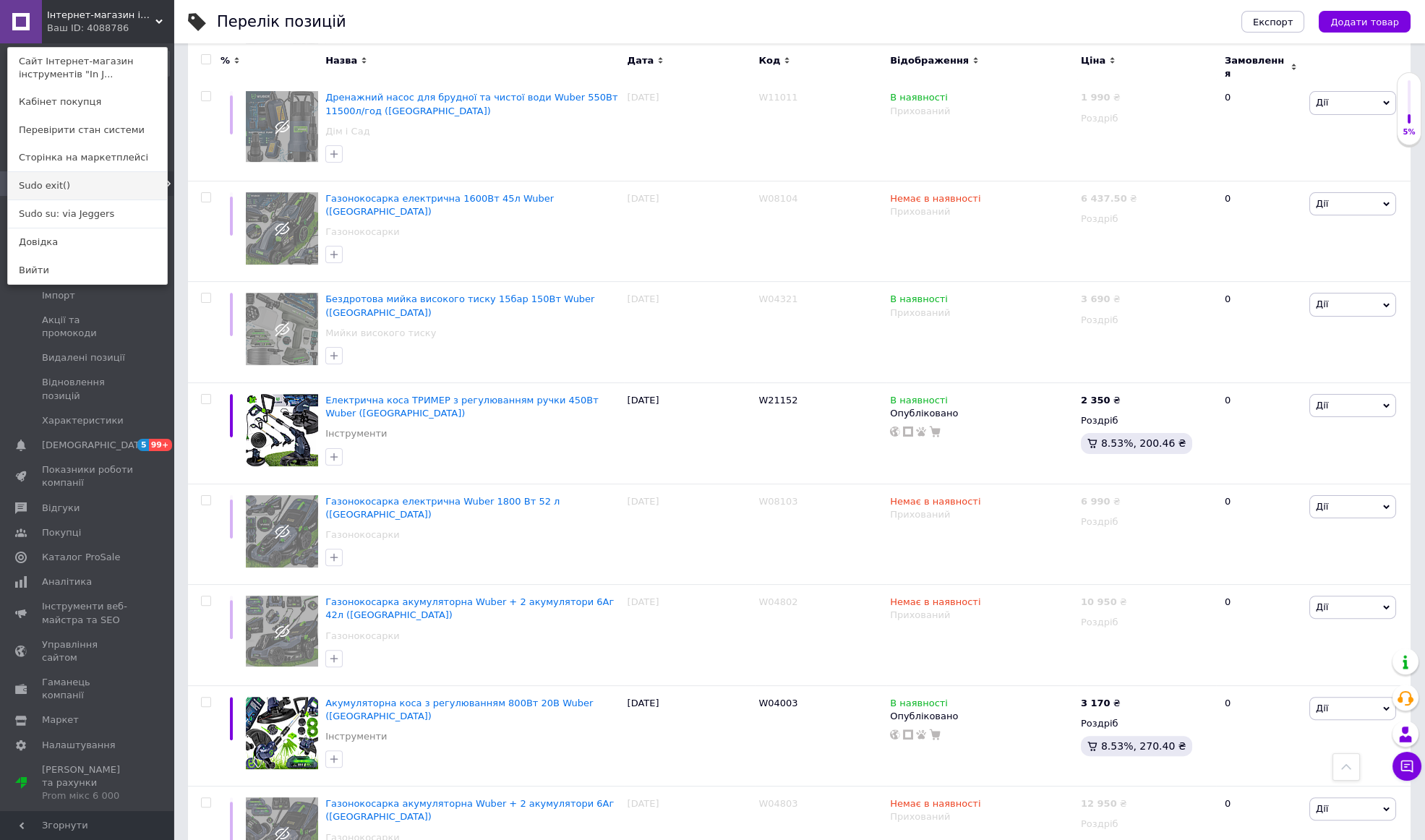
click at [70, 185] on link "Sudo exit()" at bounding box center [88, 186] width 159 height 28
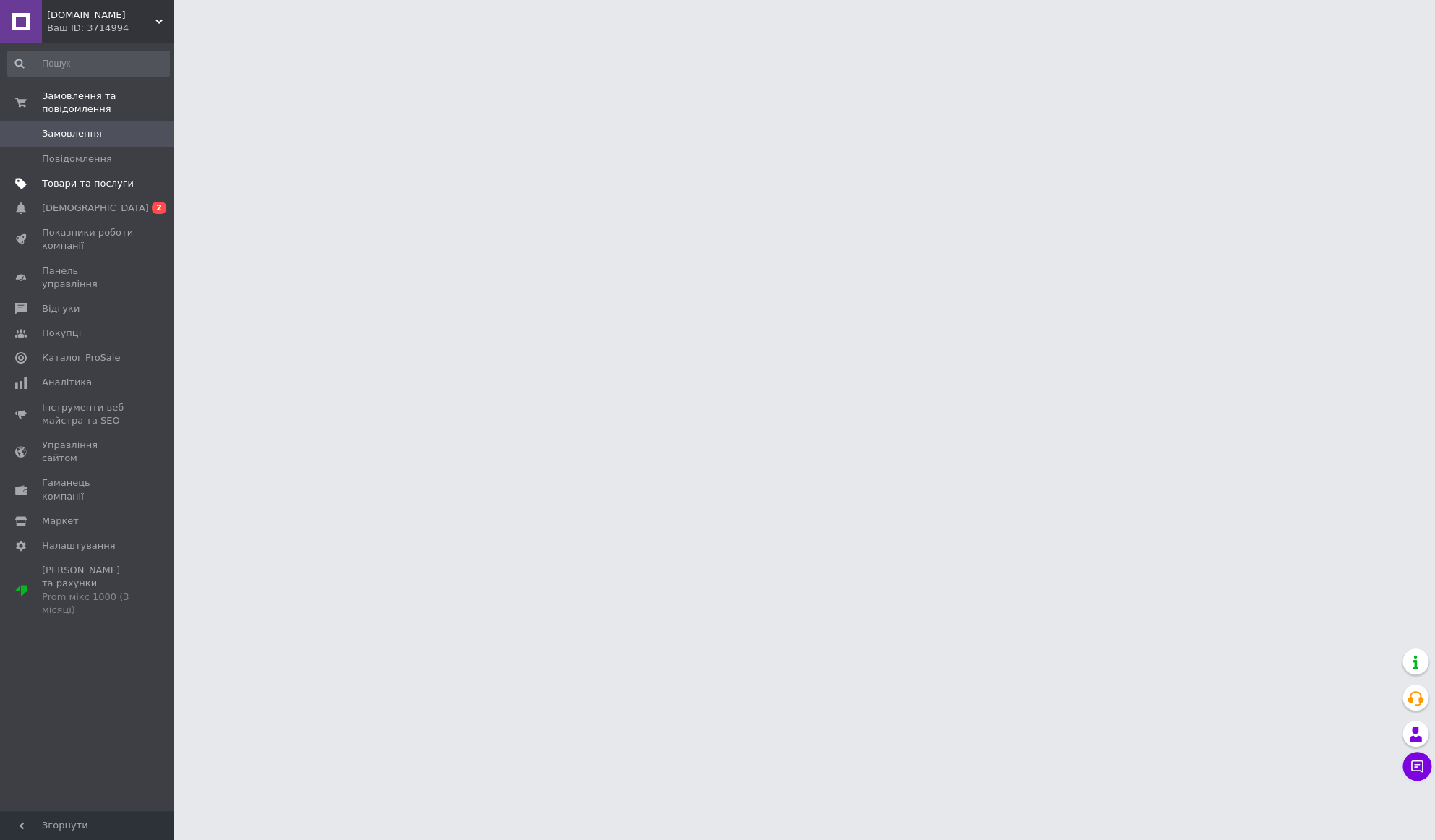
click at [73, 177] on span "Товари та послуги" at bounding box center [88, 183] width 92 height 13
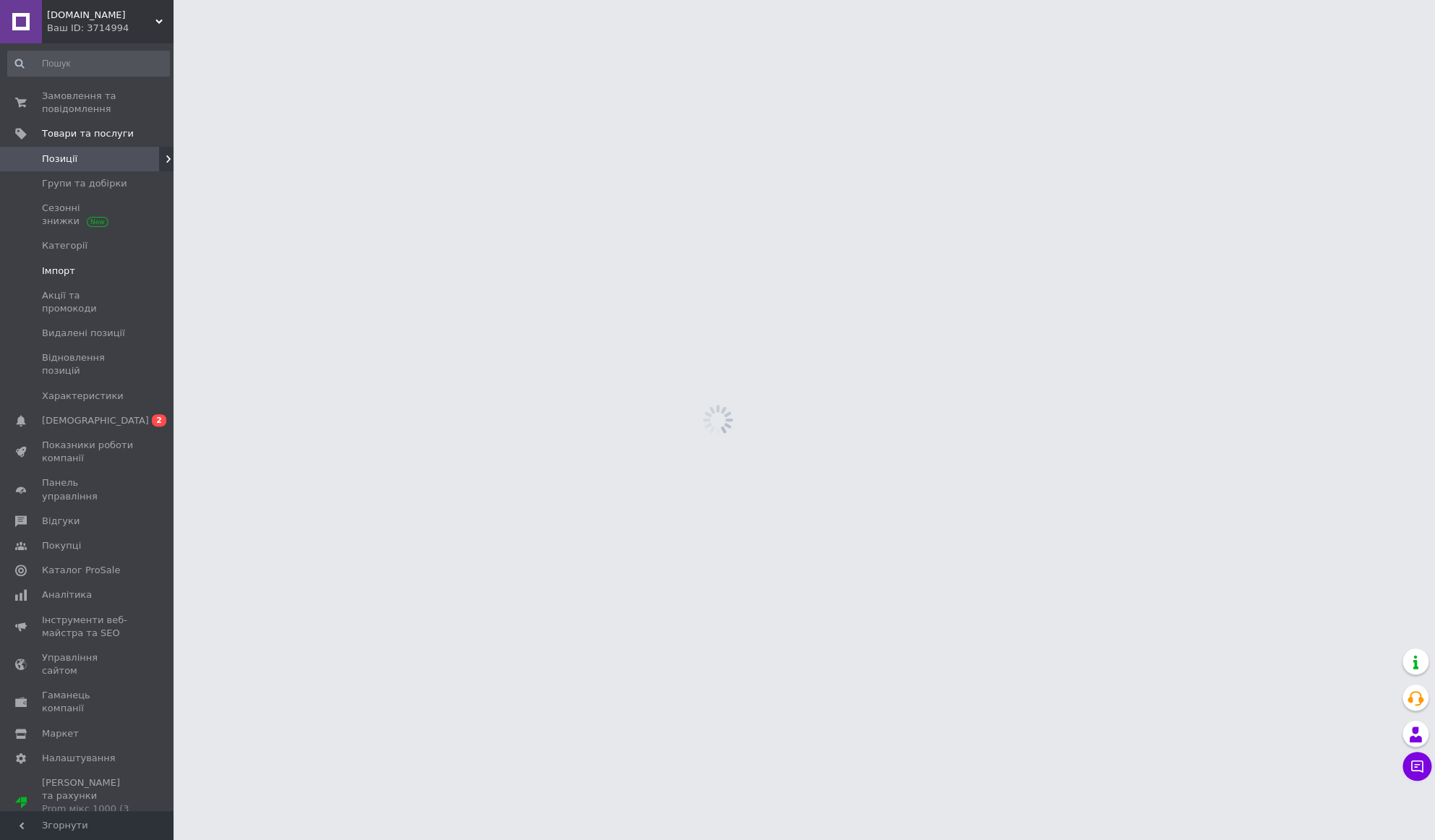
click at [47, 271] on span "Імпорт" at bounding box center [59, 271] width 33 height 13
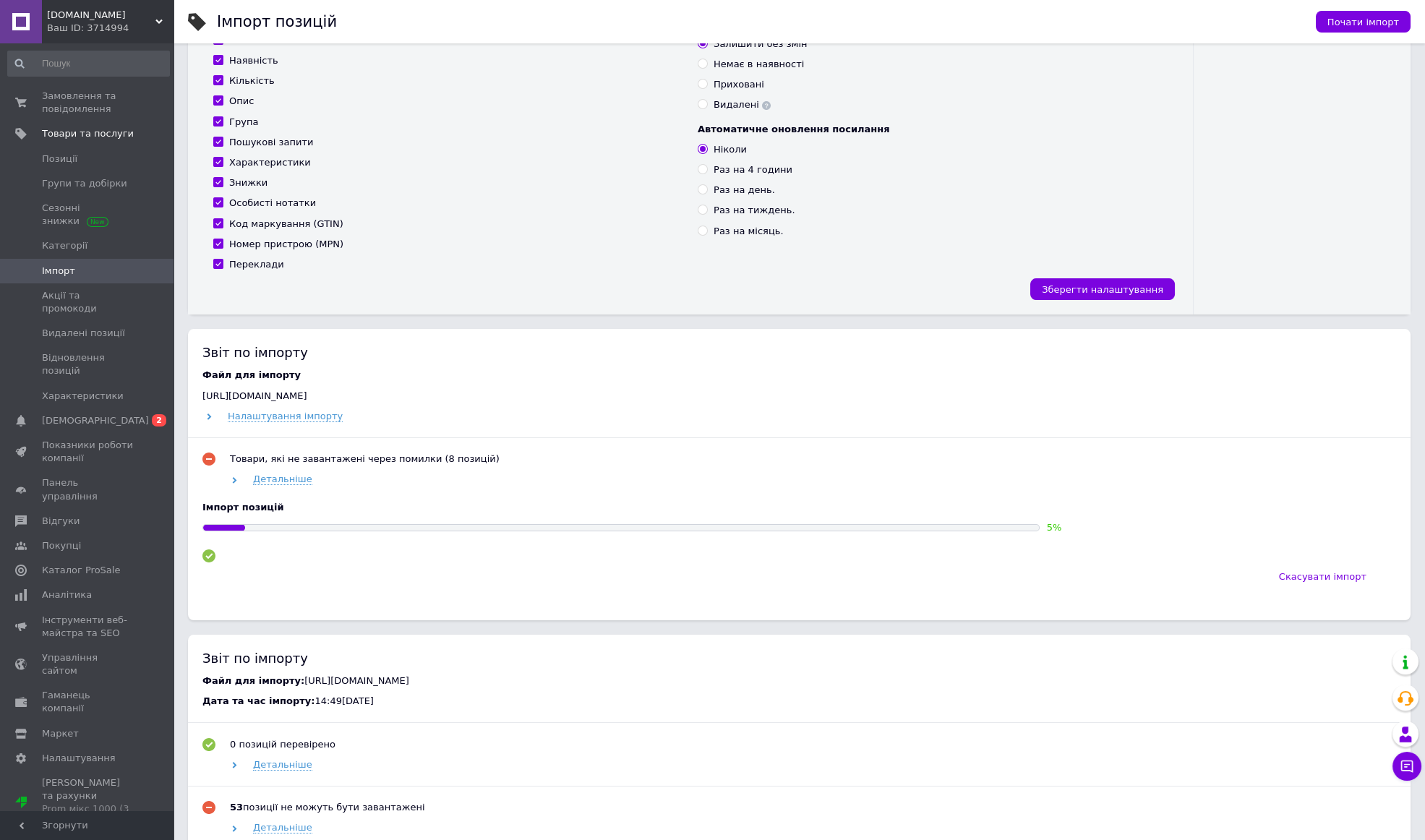
scroll to position [326, 0]
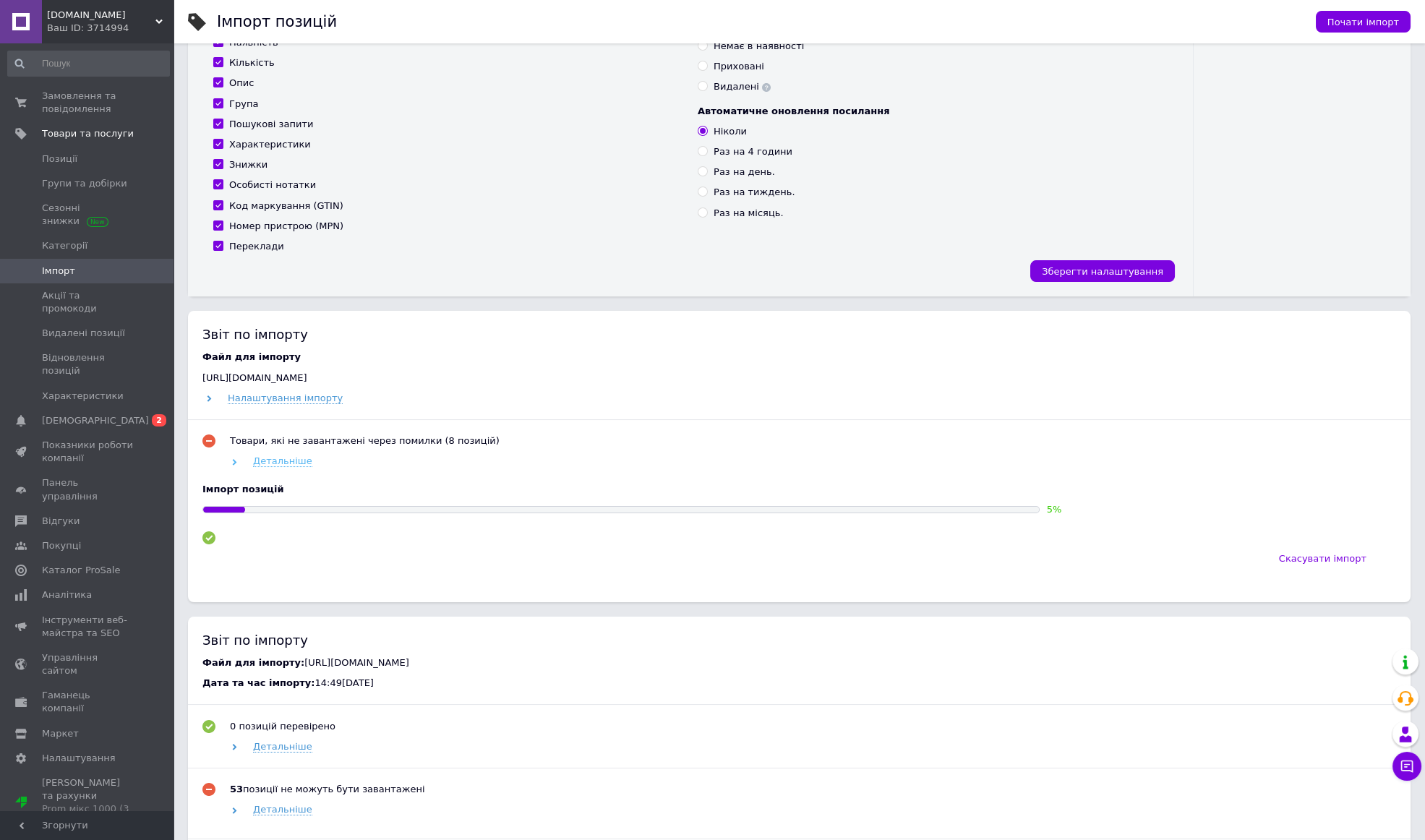
click at [286, 459] on span "Детальніше" at bounding box center [282, 461] width 59 height 11
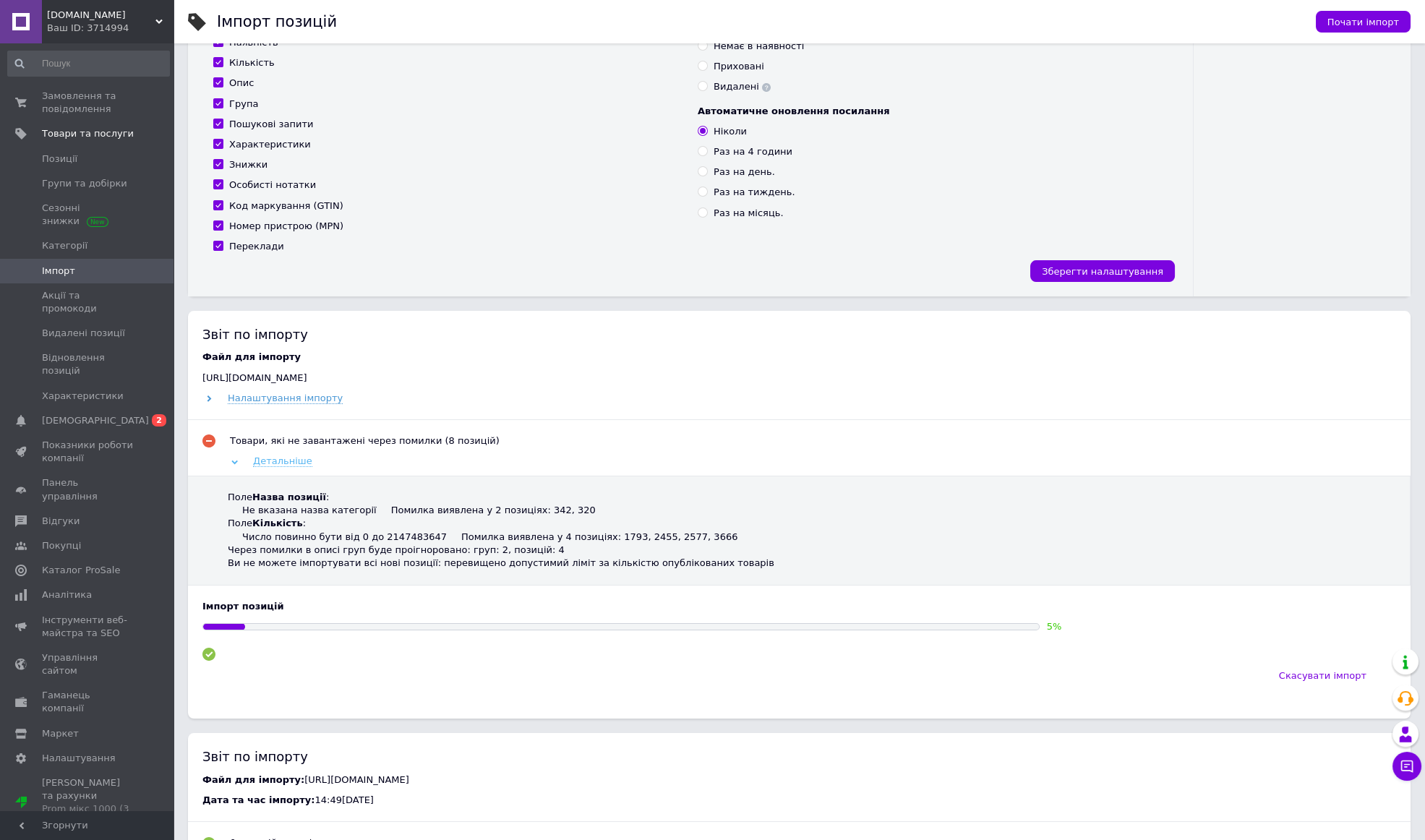
click at [286, 459] on span "Детальніше" at bounding box center [282, 461] width 59 height 11
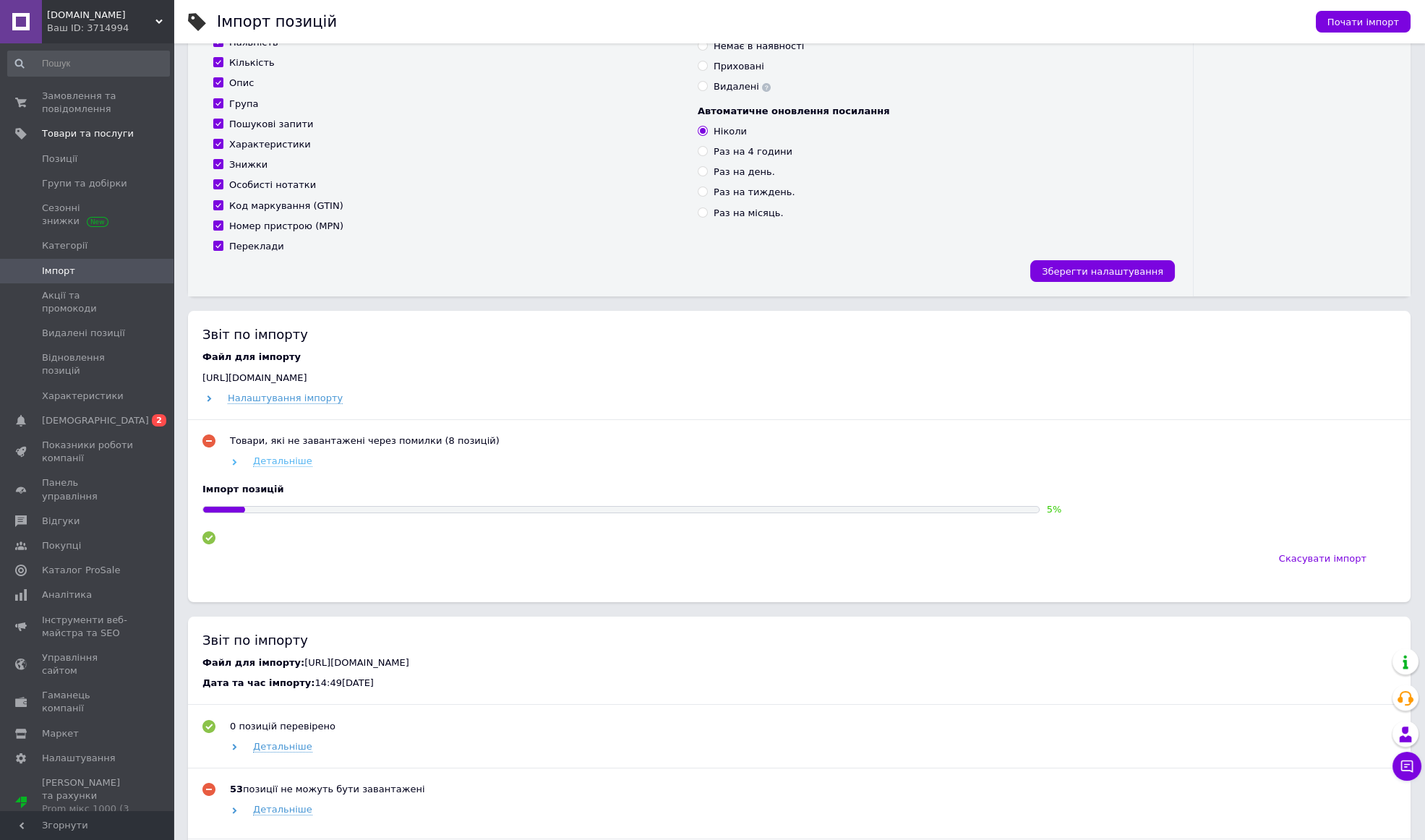
click at [277, 457] on span "Детальніше" at bounding box center [282, 461] width 59 height 11
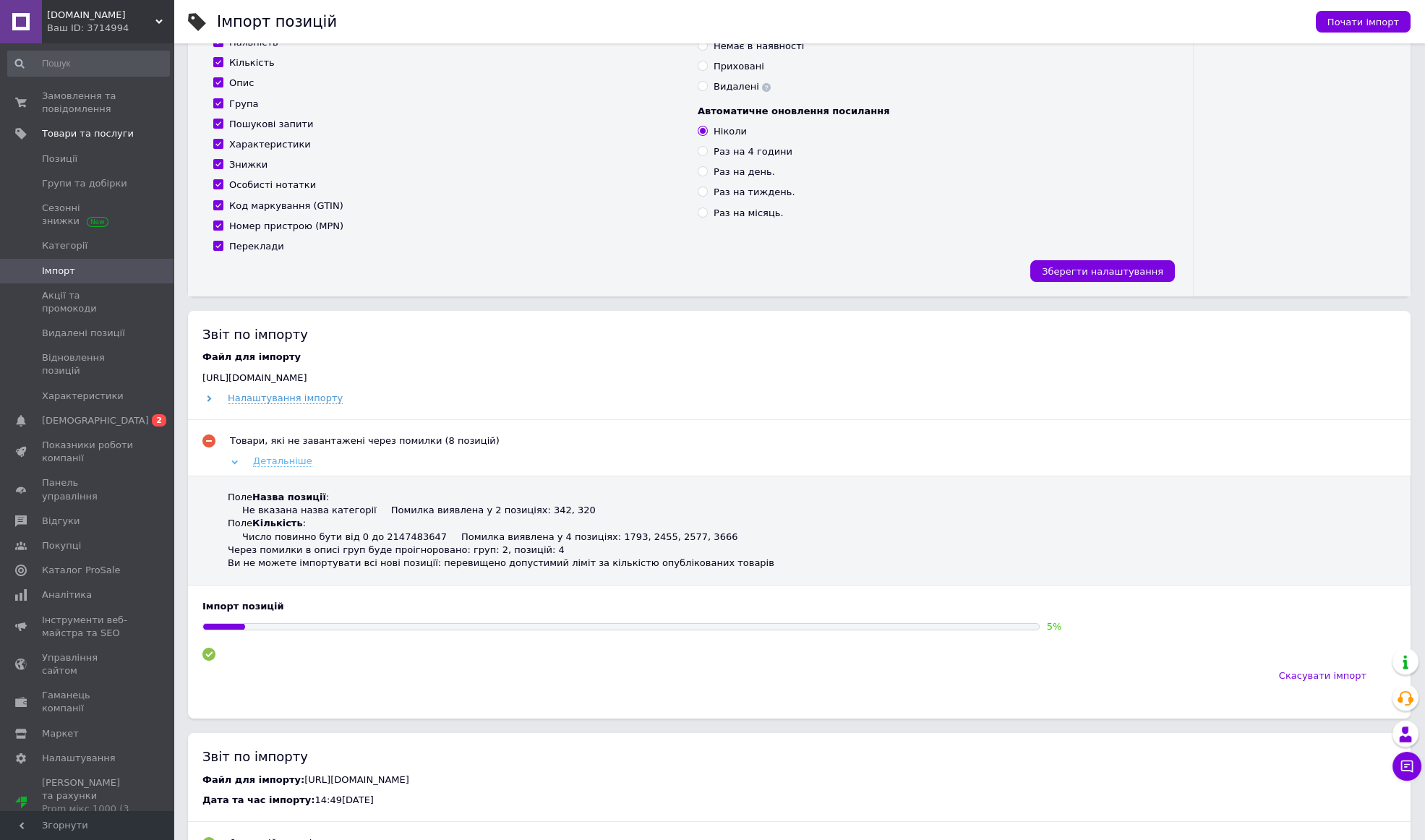
click at [277, 457] on span "Детальніше" at bounding box center [282, 461] width 59 height 11
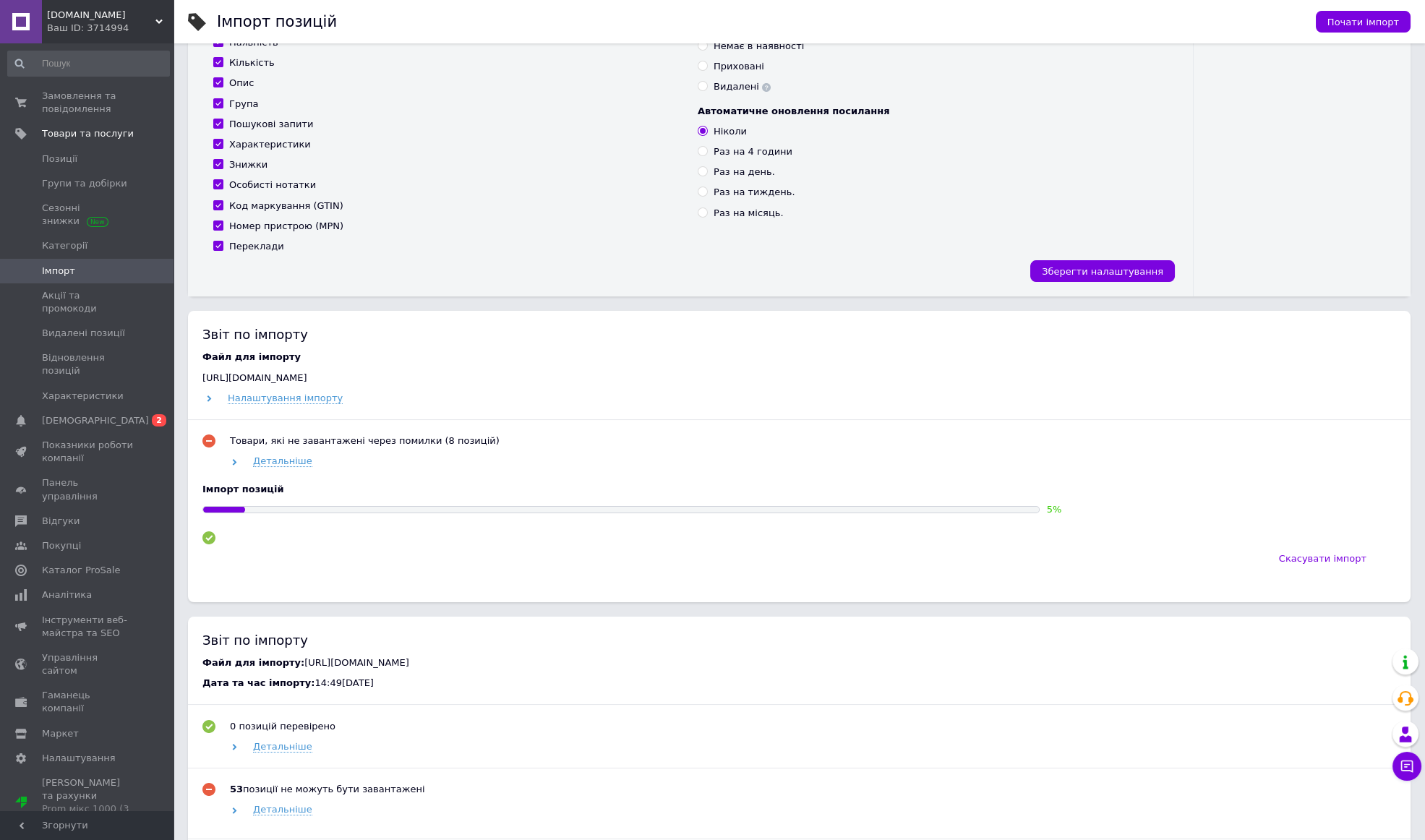
click at [105, 20] on span "cosmodealer.shop" at bounding box center [101, 15] width 108 height 13
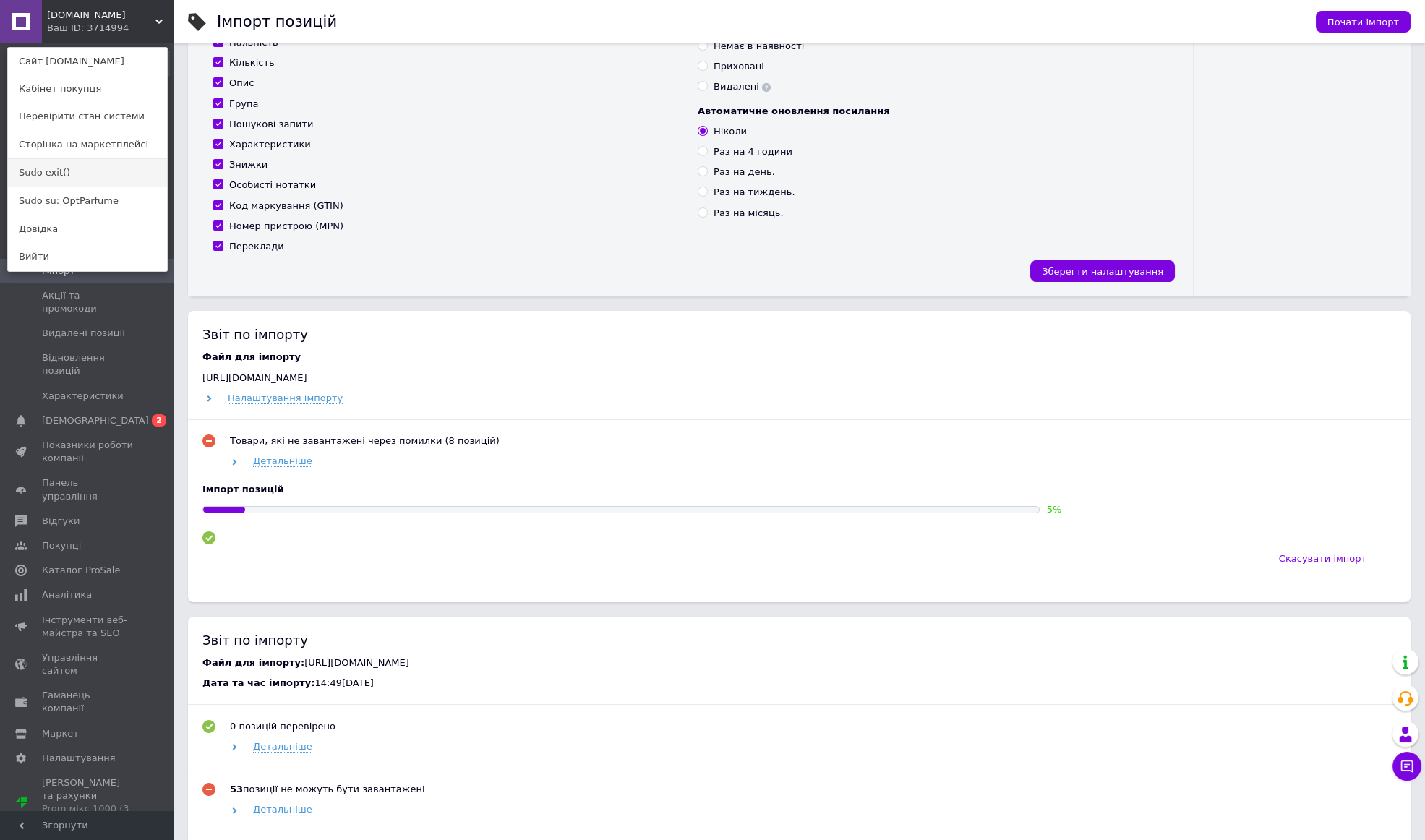
click at [58, 168] on link "Sudo exit()" at bounding box center [88, 173] width 159 height 28
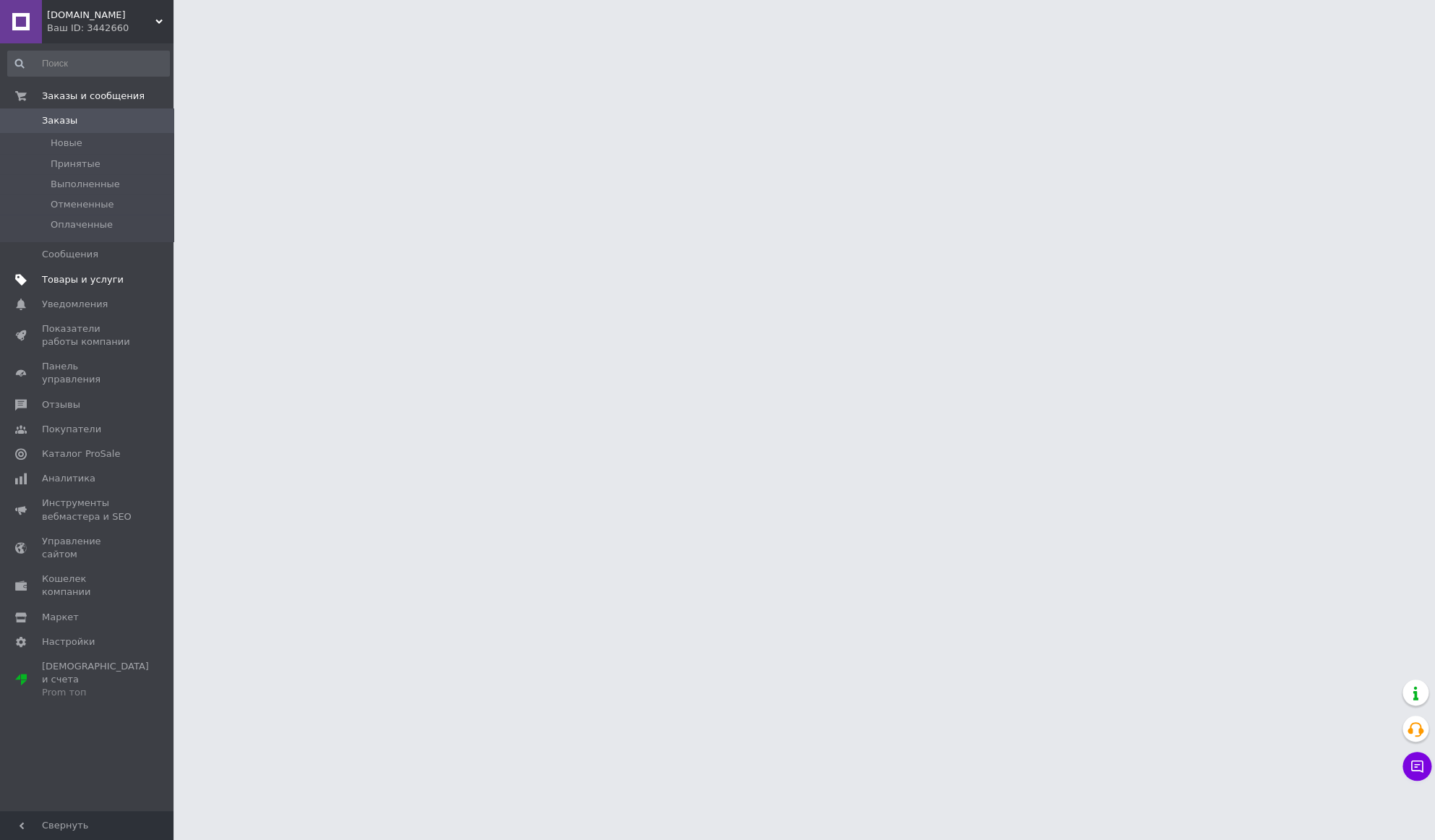
click at [85, 275] on span "Товары и услуги" at bounding box center [83, 279] width 82 height 13
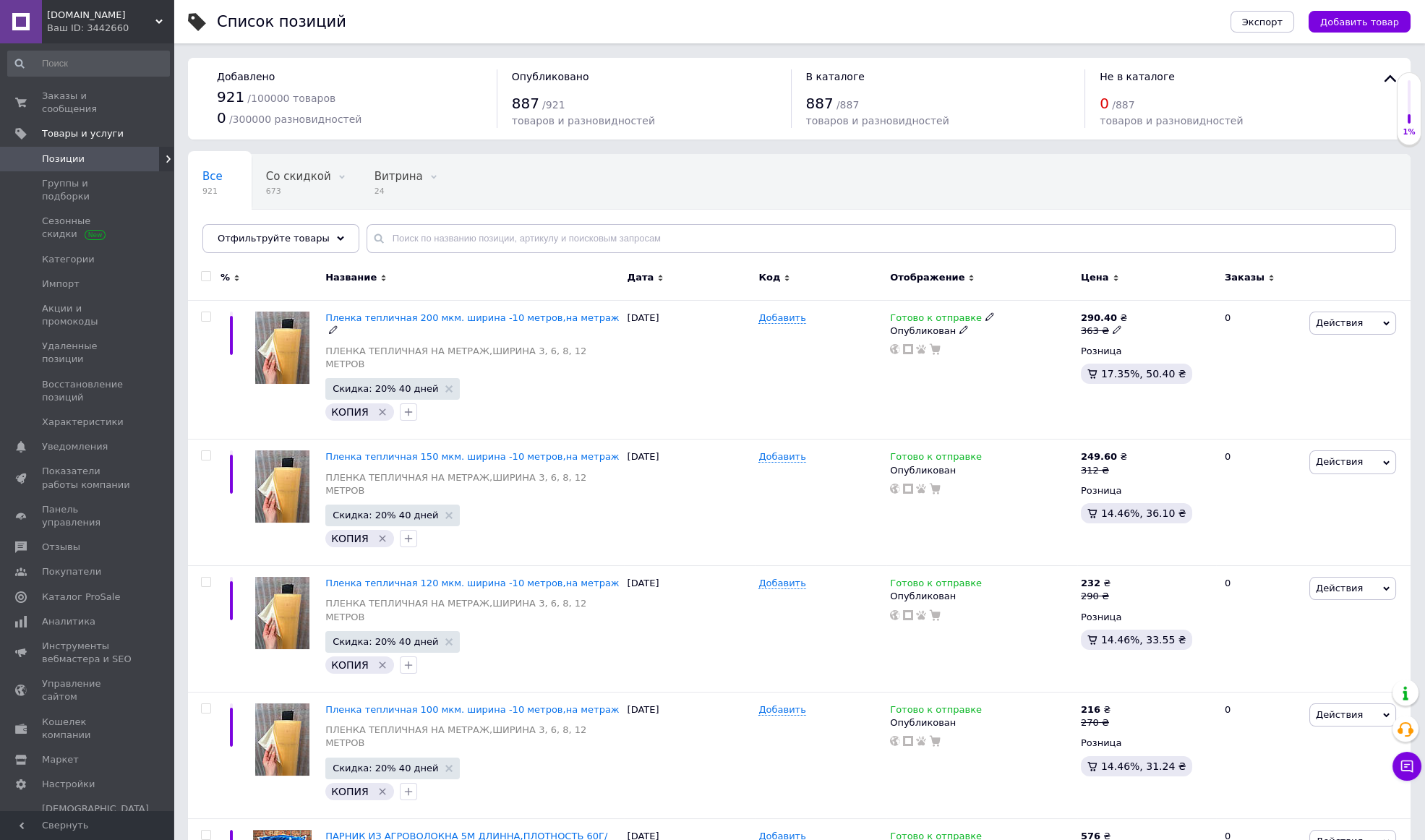
click at [433, 320] on span "Пленка тепличная 200 мкм. ширина -10 метров,на метраж" at bounding box center [472, 317] width 293 height 11
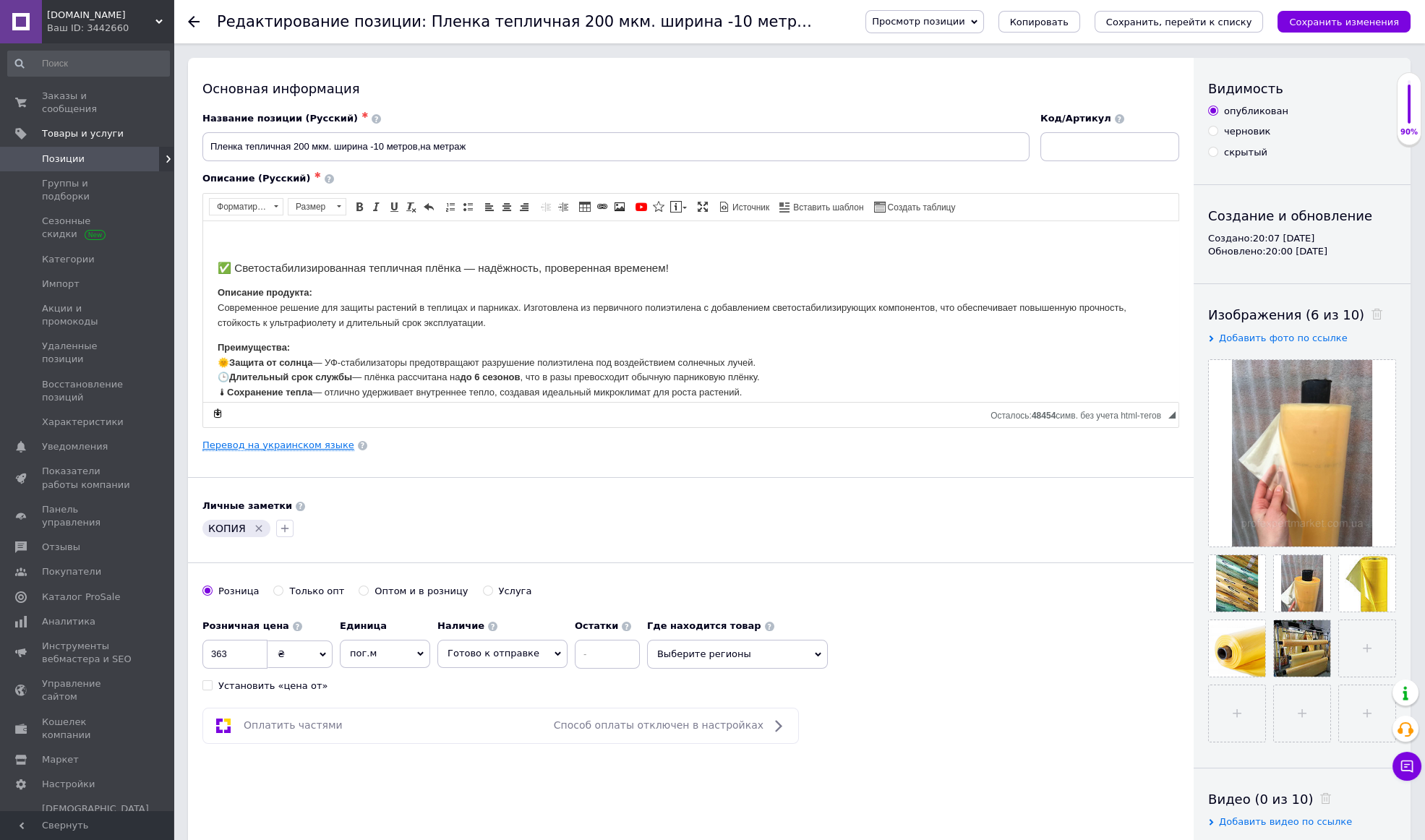
click at [262, 441] on link "Перевод на украинском языке" at bounding box center [278, 445] width 152 height 11
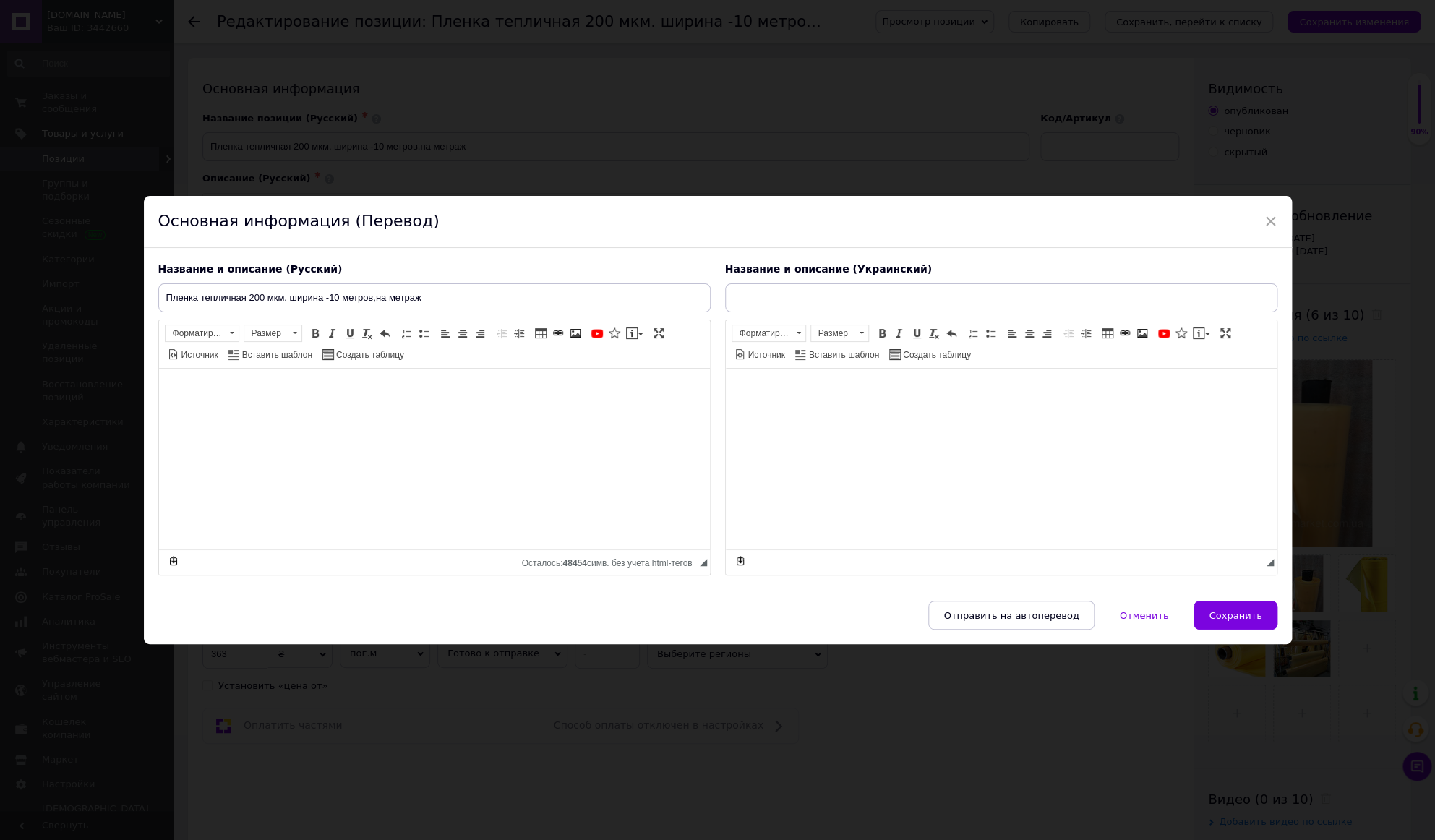
type input "Плівка теплична 200 мкм. ширина — 10 метрів, на метраж"
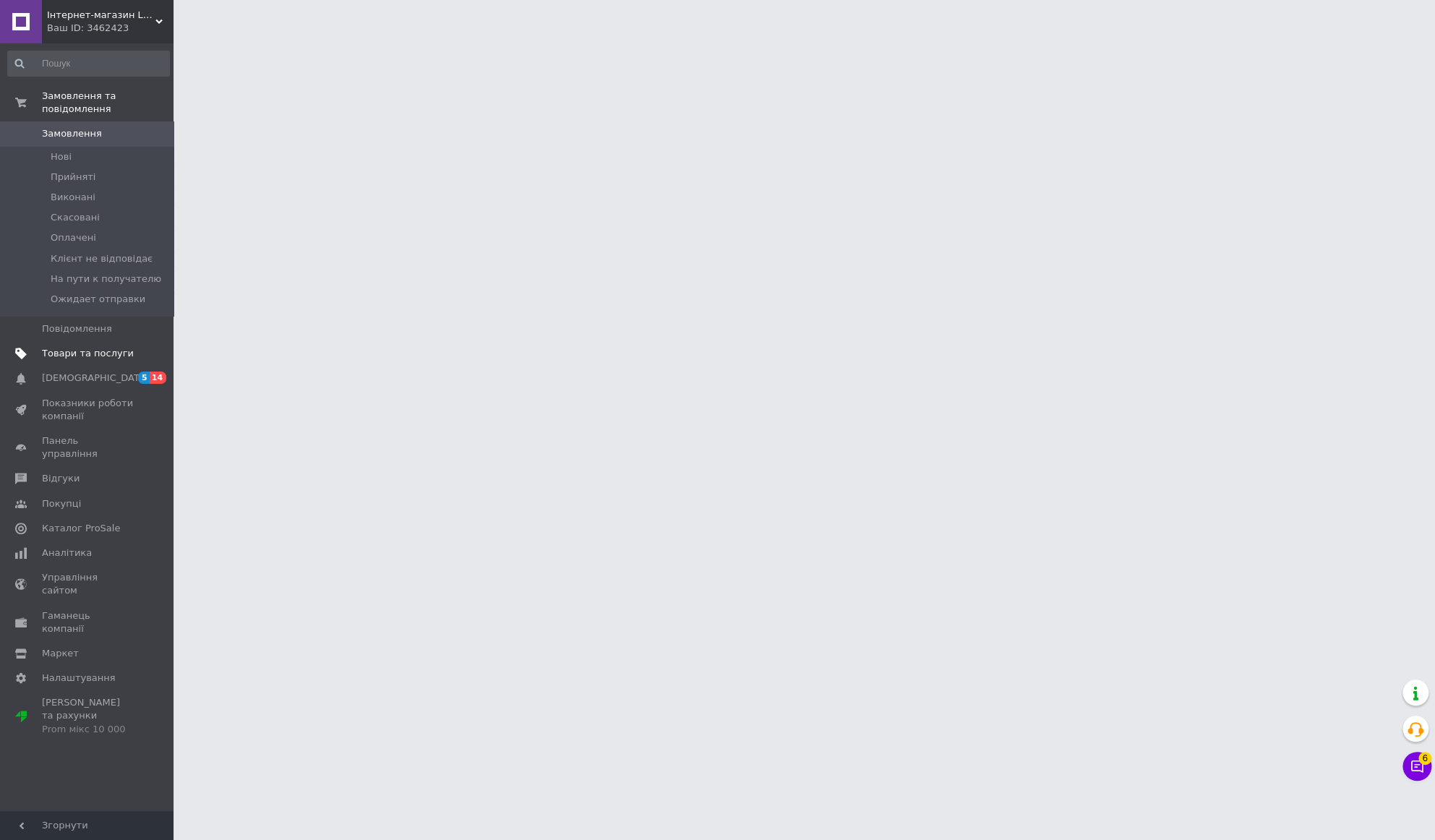
click at [63, 347] on span "Товари та послуги" at bounding box center [88, 353] width 92 height 13
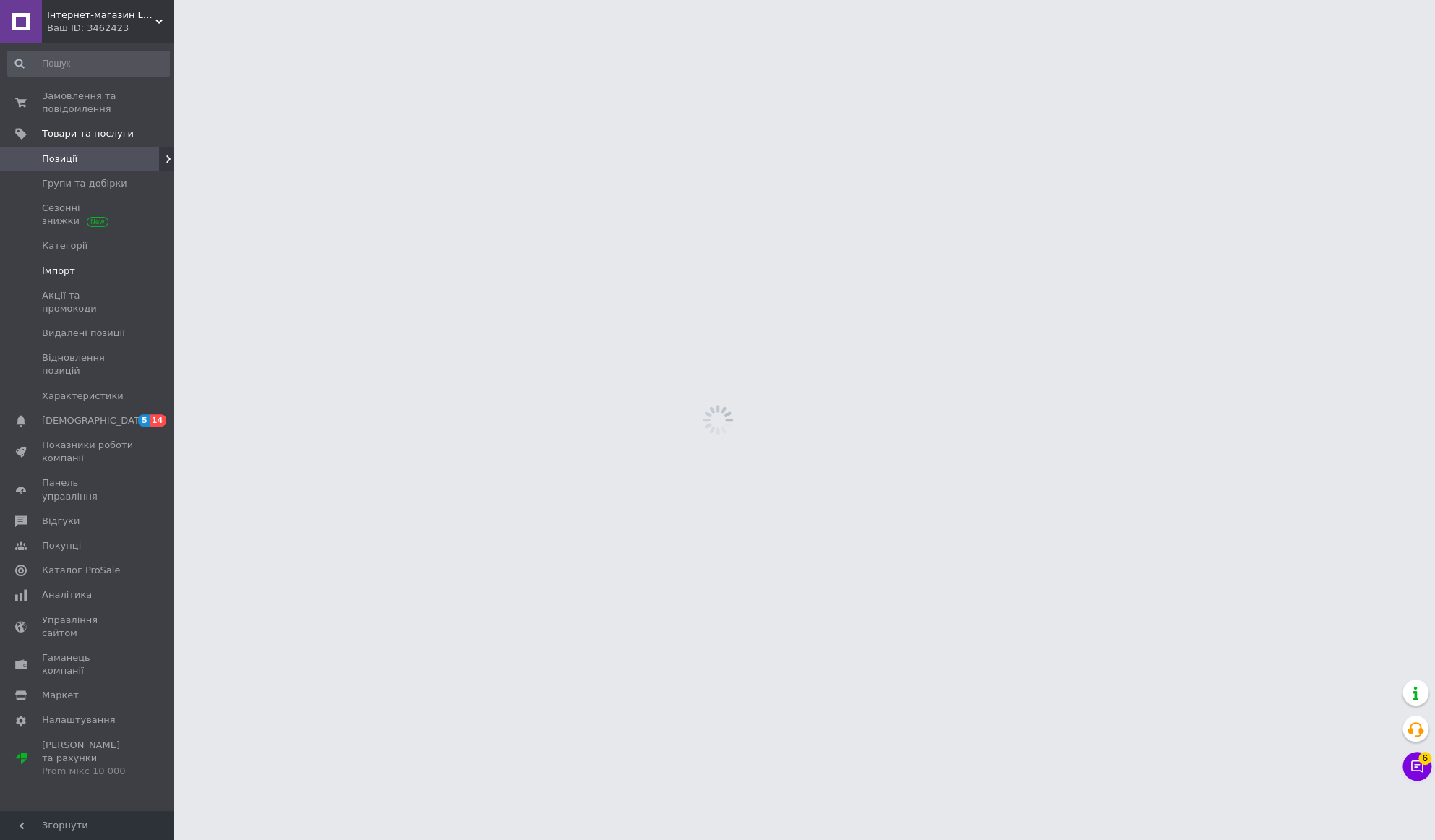
click at [60, 268] on span "Імпорт" at bounding box center [59, 271] width 33 height 13
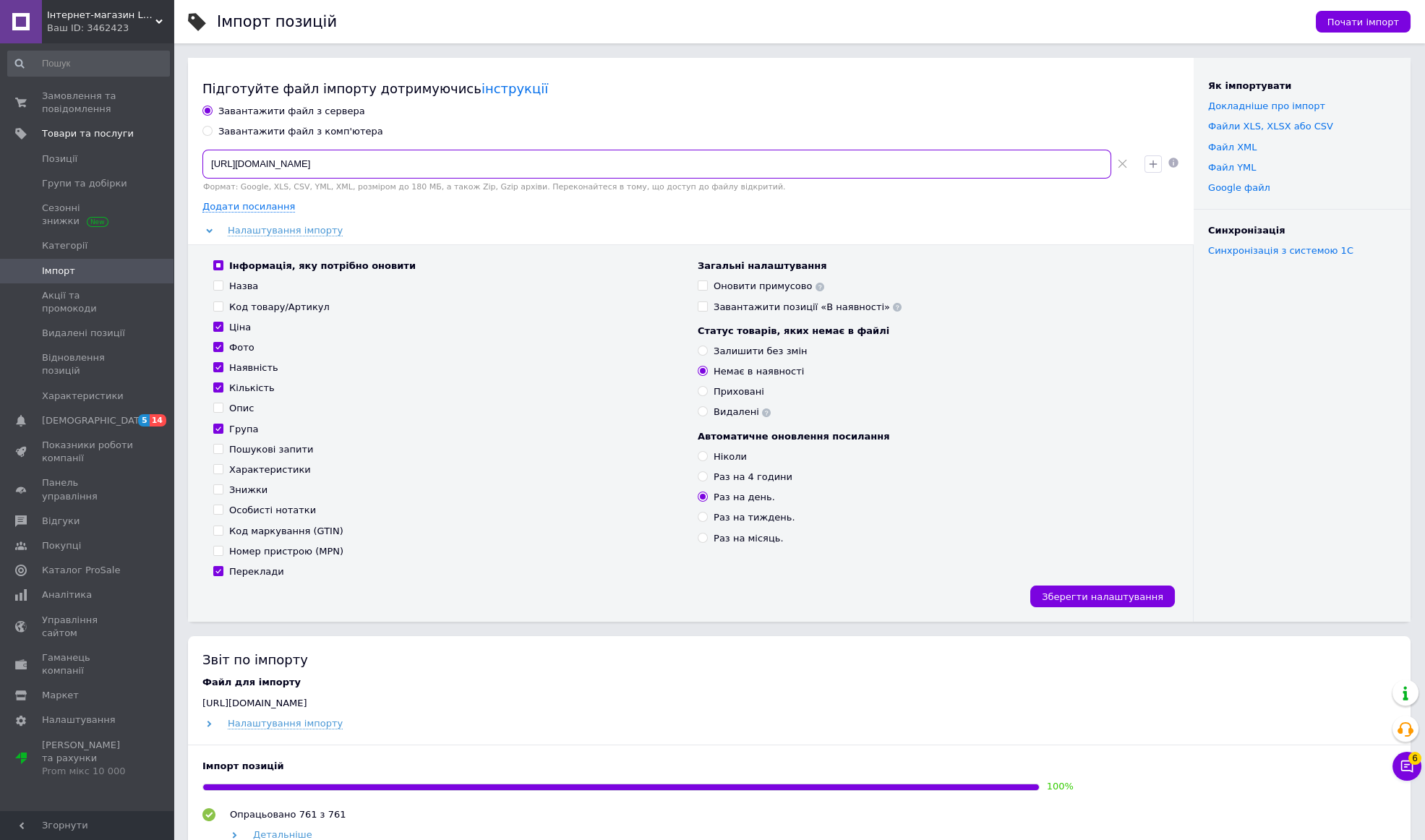
click at [296, 160] on input "https://ledua-store.com/ftp-share/promua_rozdrib.xml" at bounding box center [656, 164] width 908 height 29
click at [297, 159] on input "https://ledua-store.com/ftp-share/promua_rozdrib.xml" at bounding box center [656, 164] width 908 height 29
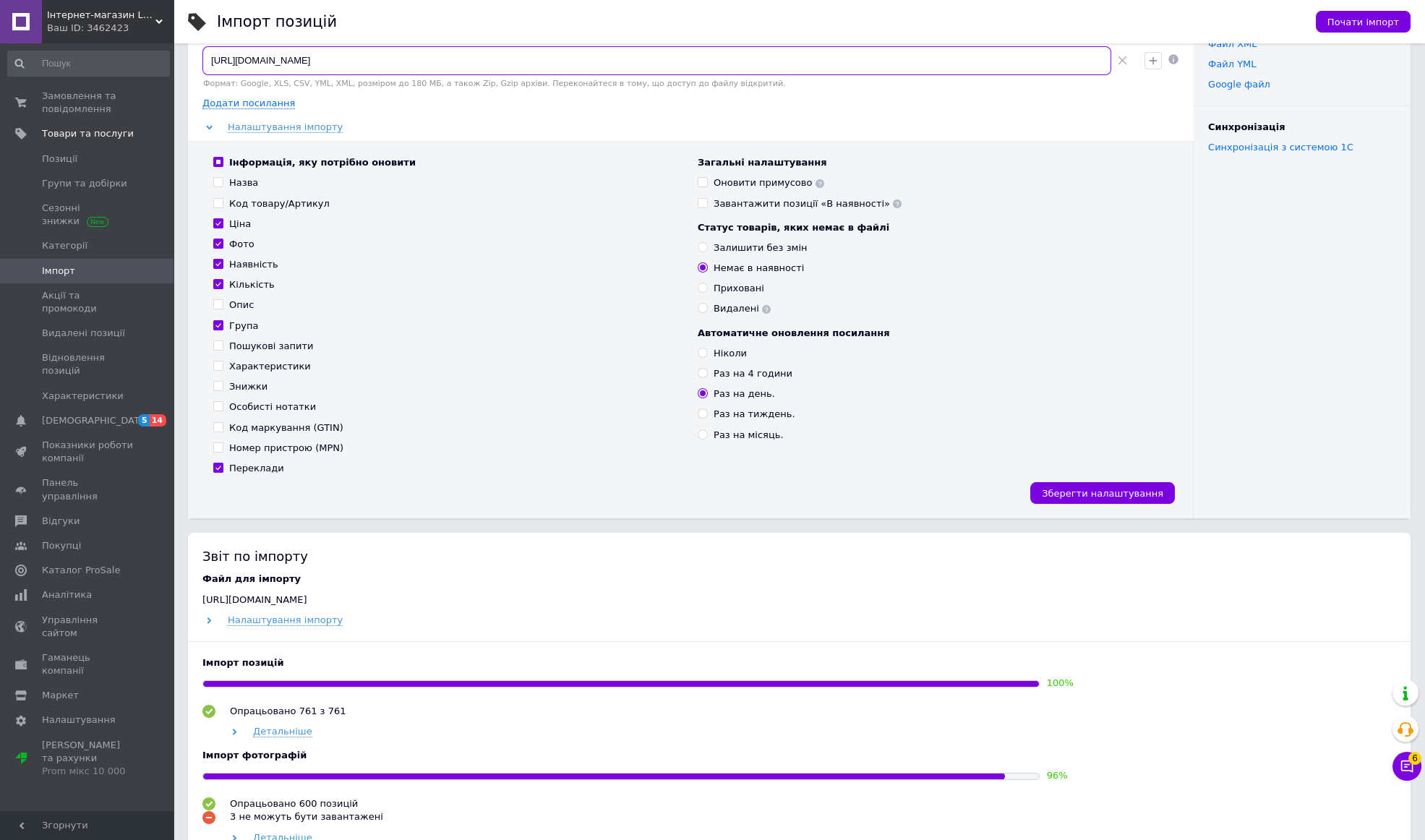
scroll to position [328, 0]
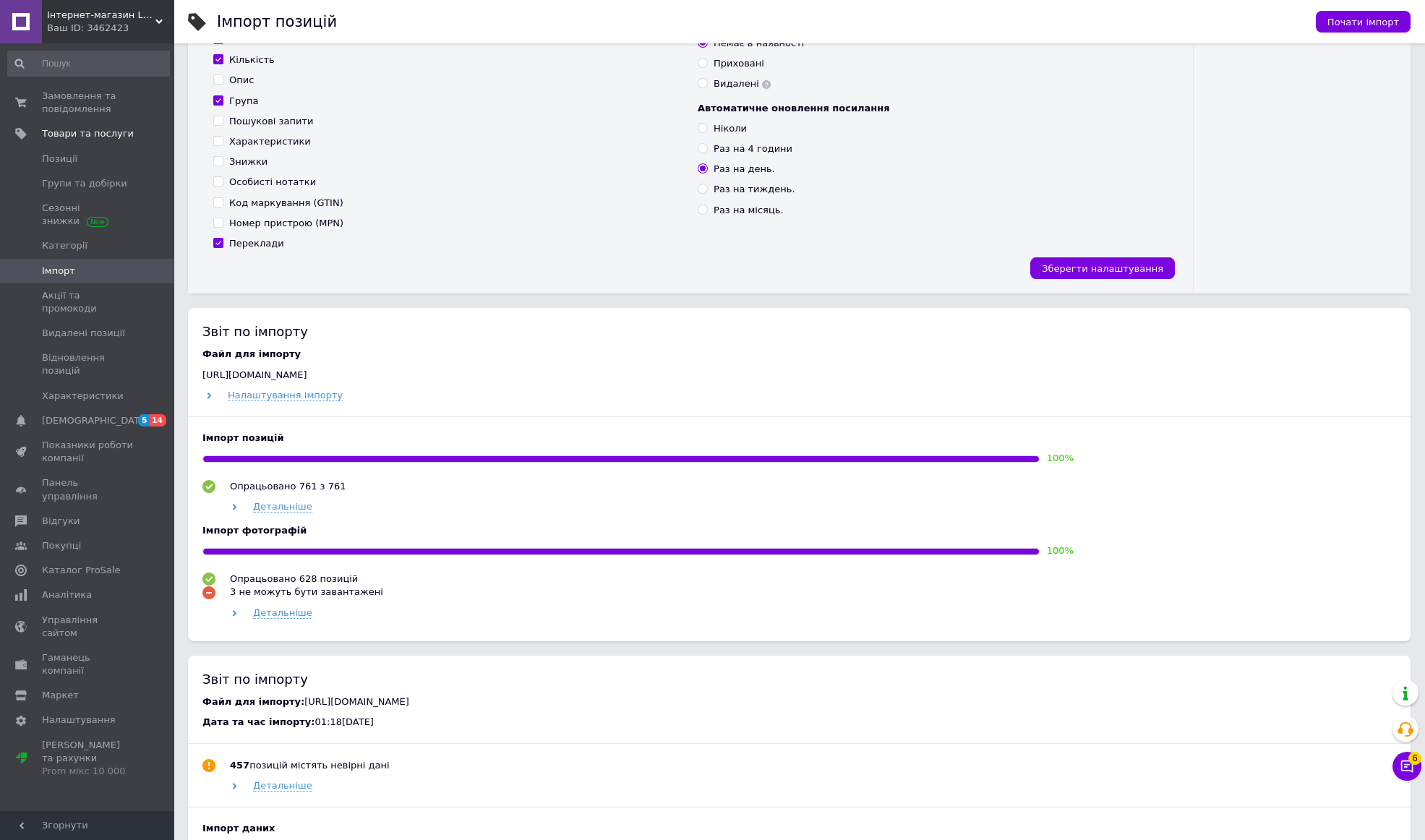
click at [169, 26] on div "Ваш ID: 3462423" at bounding box center [110, 28] width 126 height 13
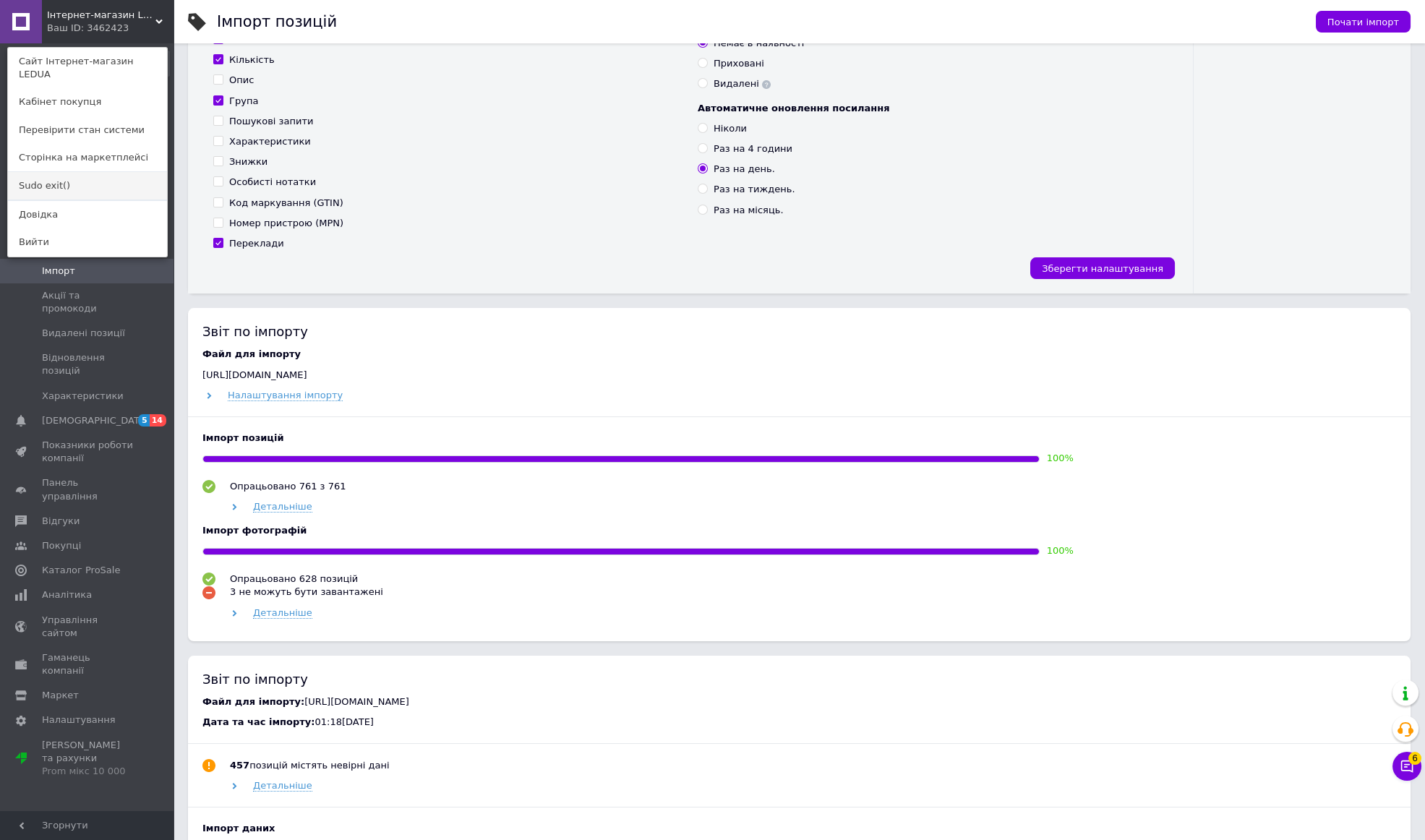
click at [94, 179] on link "Sudo exit()" at bounding box center [88, 186] width 159 height 28
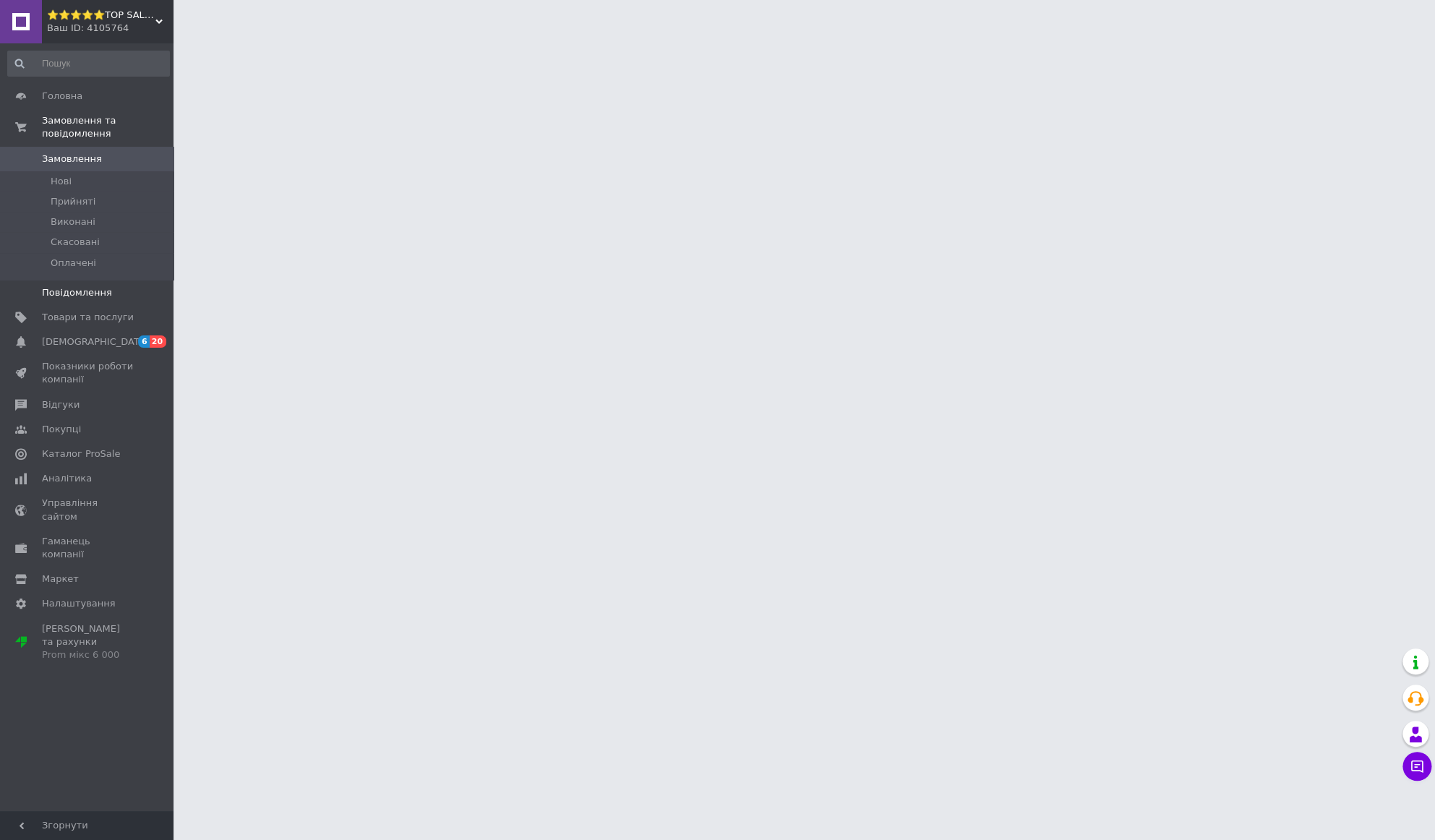
click at [67, 287] on span "Повідомлення" at bounding box center [77, 293] width 70 height 13
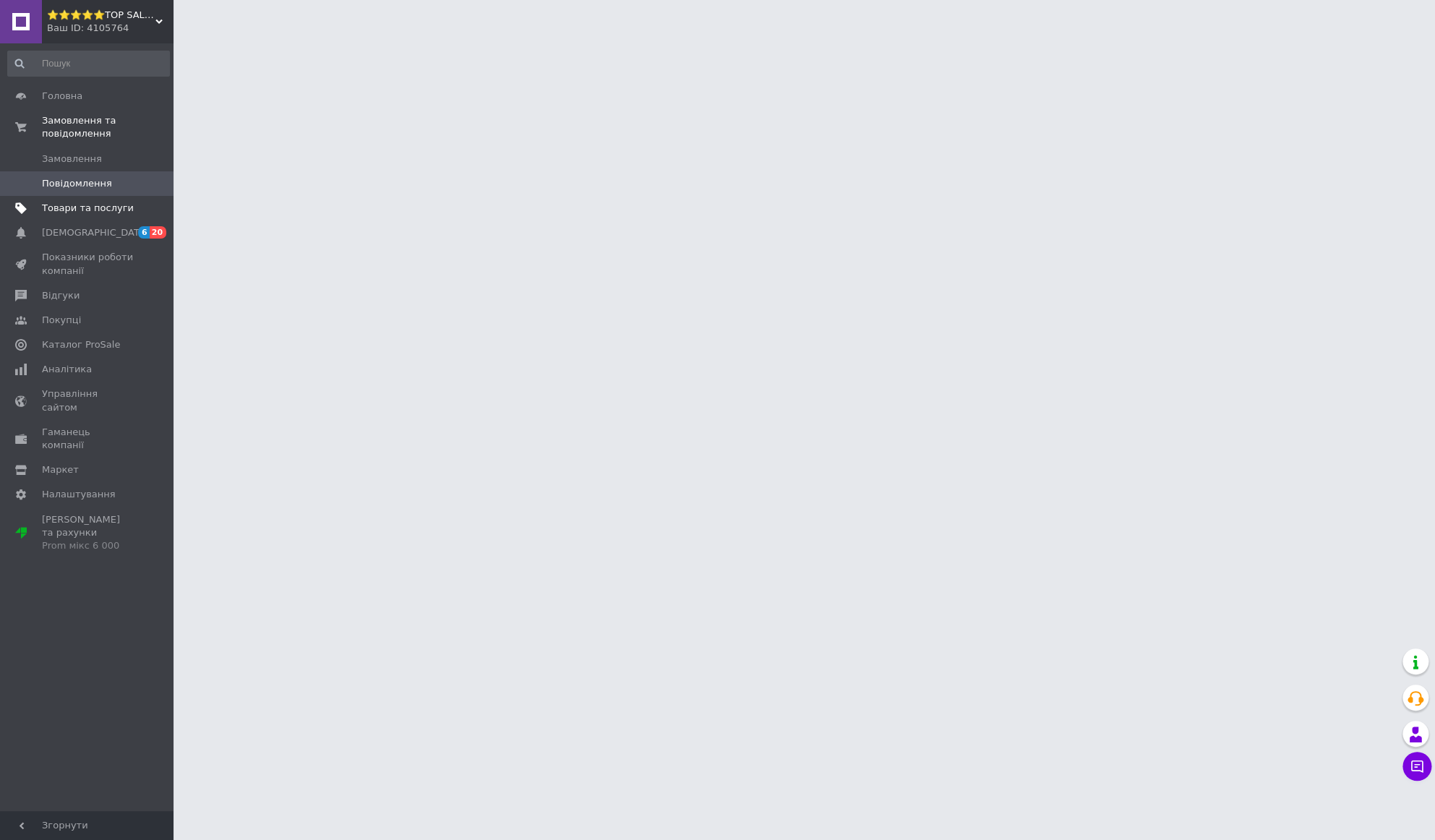
click at [74, 202] on span "Товари та послуги" at bounding box center [88, 208] width 92 height 13
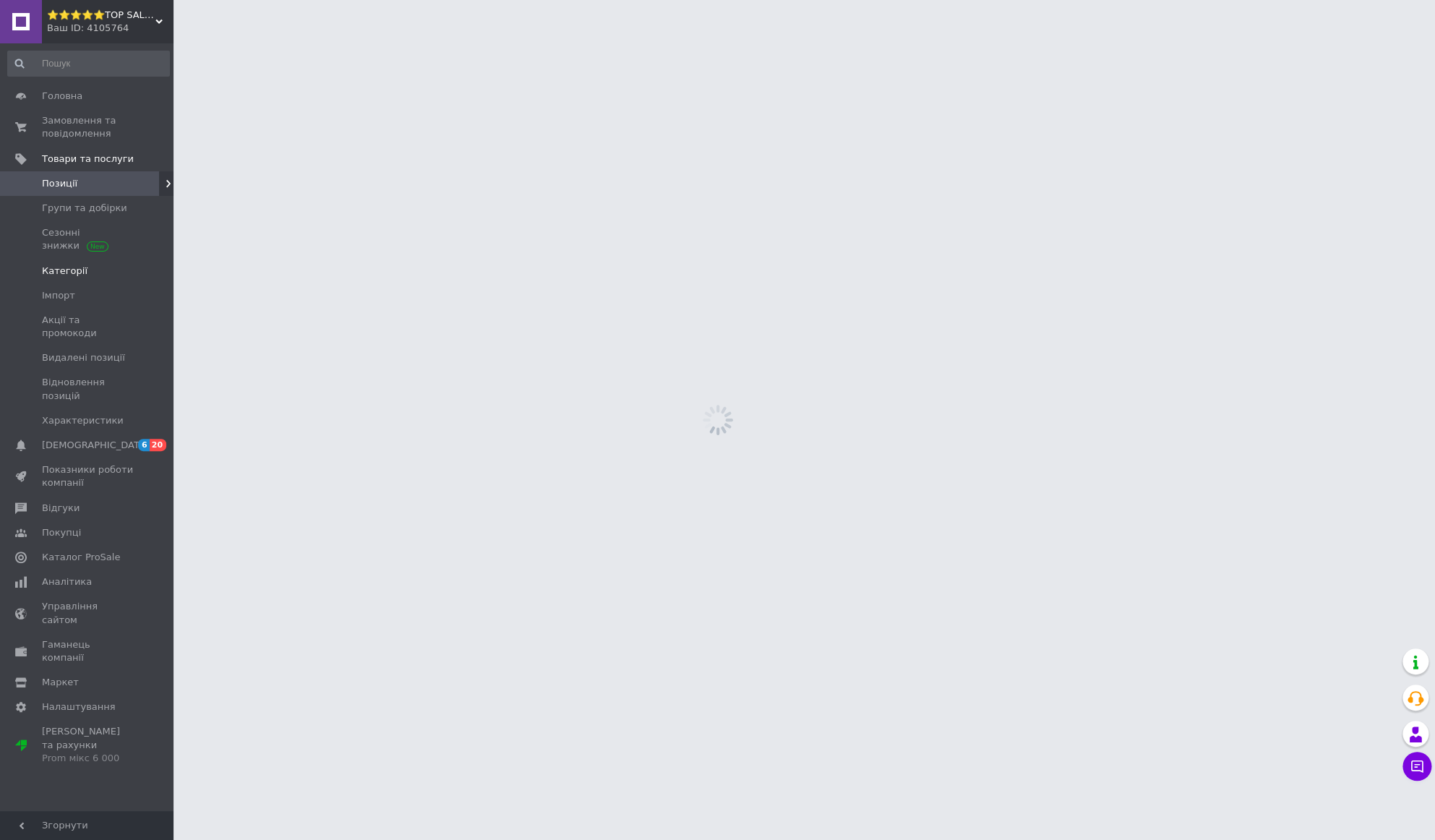
click at [59, 282] on link "Категорії" at bounding box center [89, 271] width 177 height 25
drag, startPoint x: 62, startPoint y: 293, endPoint x: 187, endPoint y: 317, distance: 127.3
click at [63, 293] on span "Імпорт" at bounding box center [59, 296] width 33 height 13
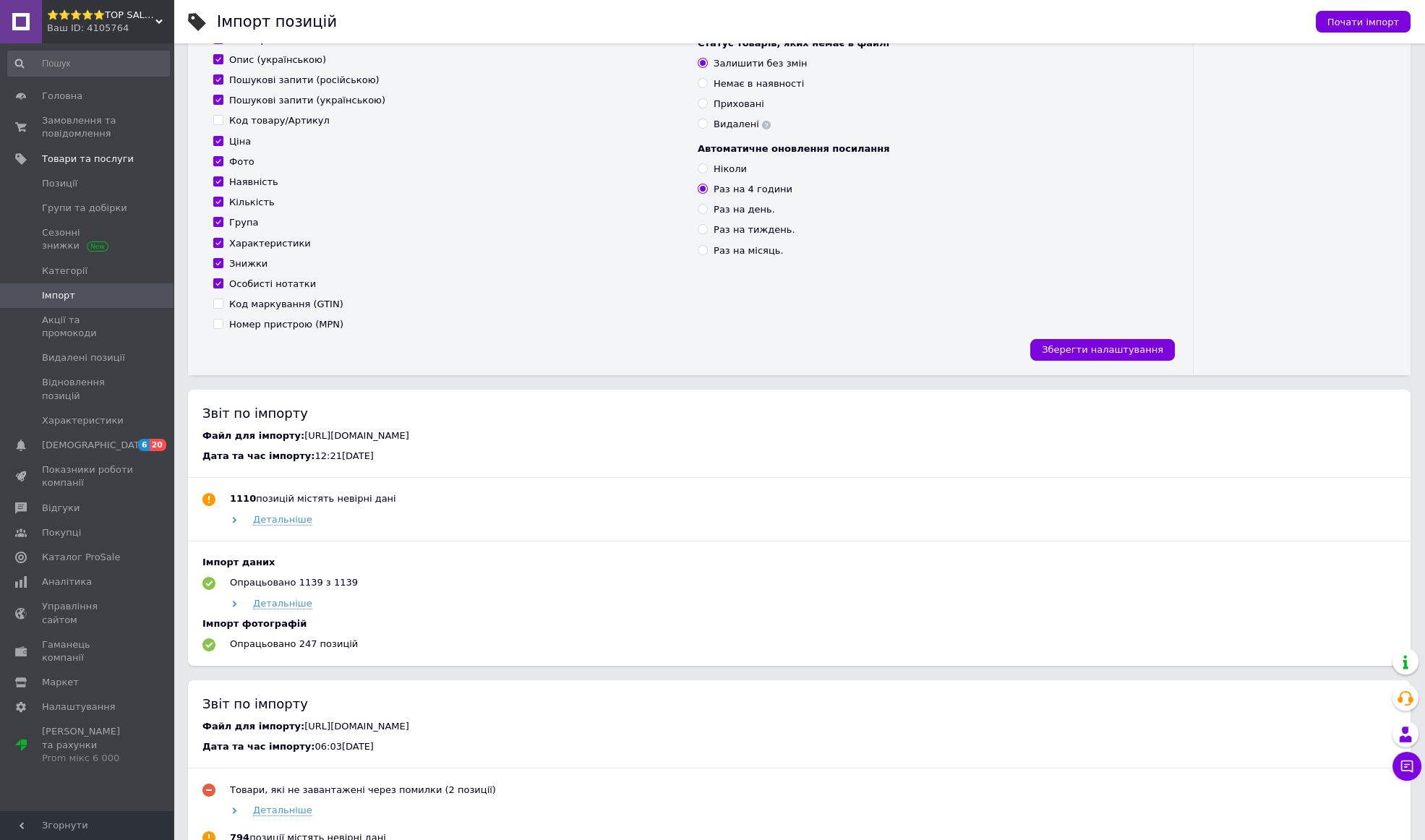
scroll to position [65, 0]
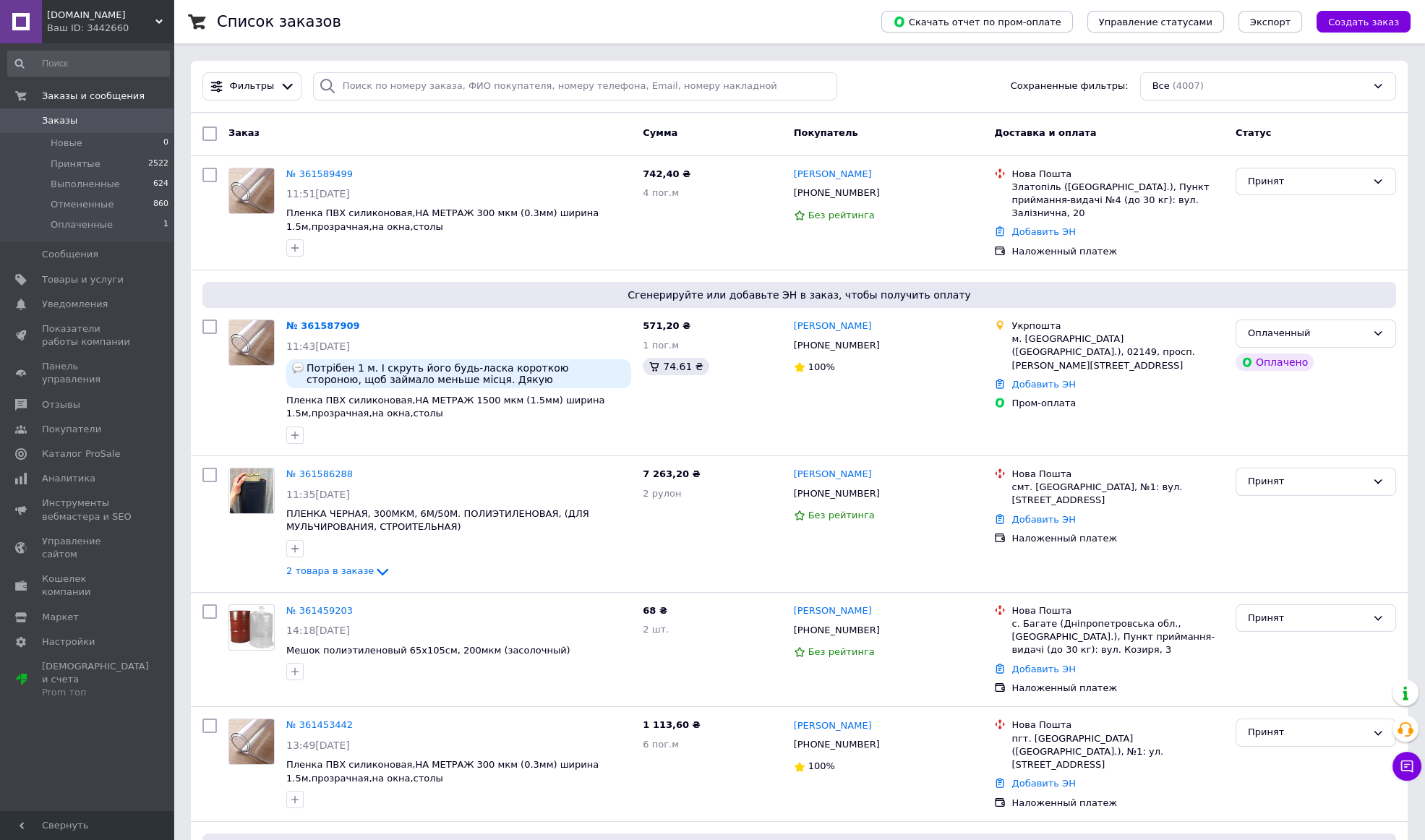
click at [141, 28] on div "Ваш ID: 3442660" at bounding box center [110, 28] width 126 height 13
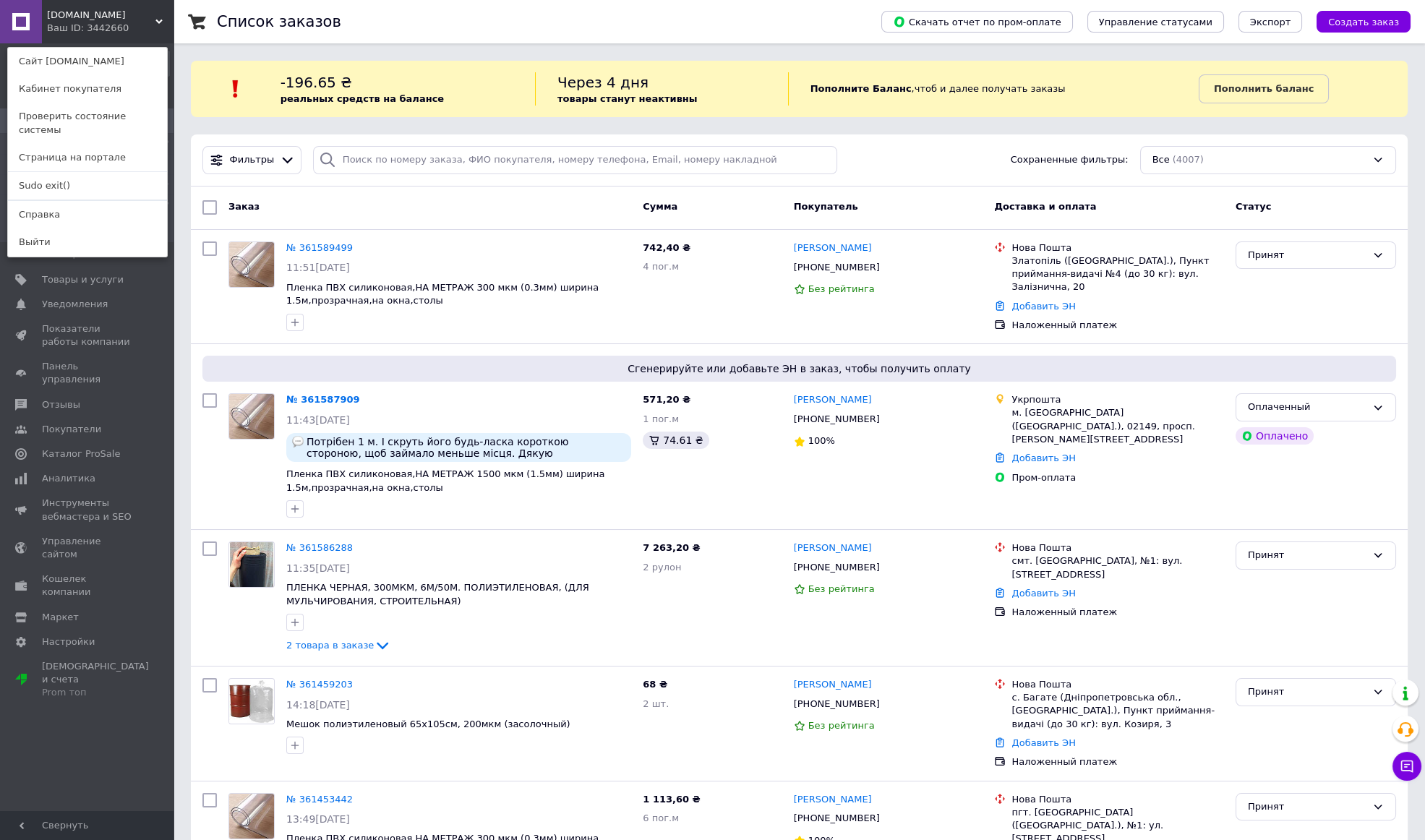
click at [108, 33] on div "Ваш ID: 3442660" at bounding box center [77, 28] width 61 height 13
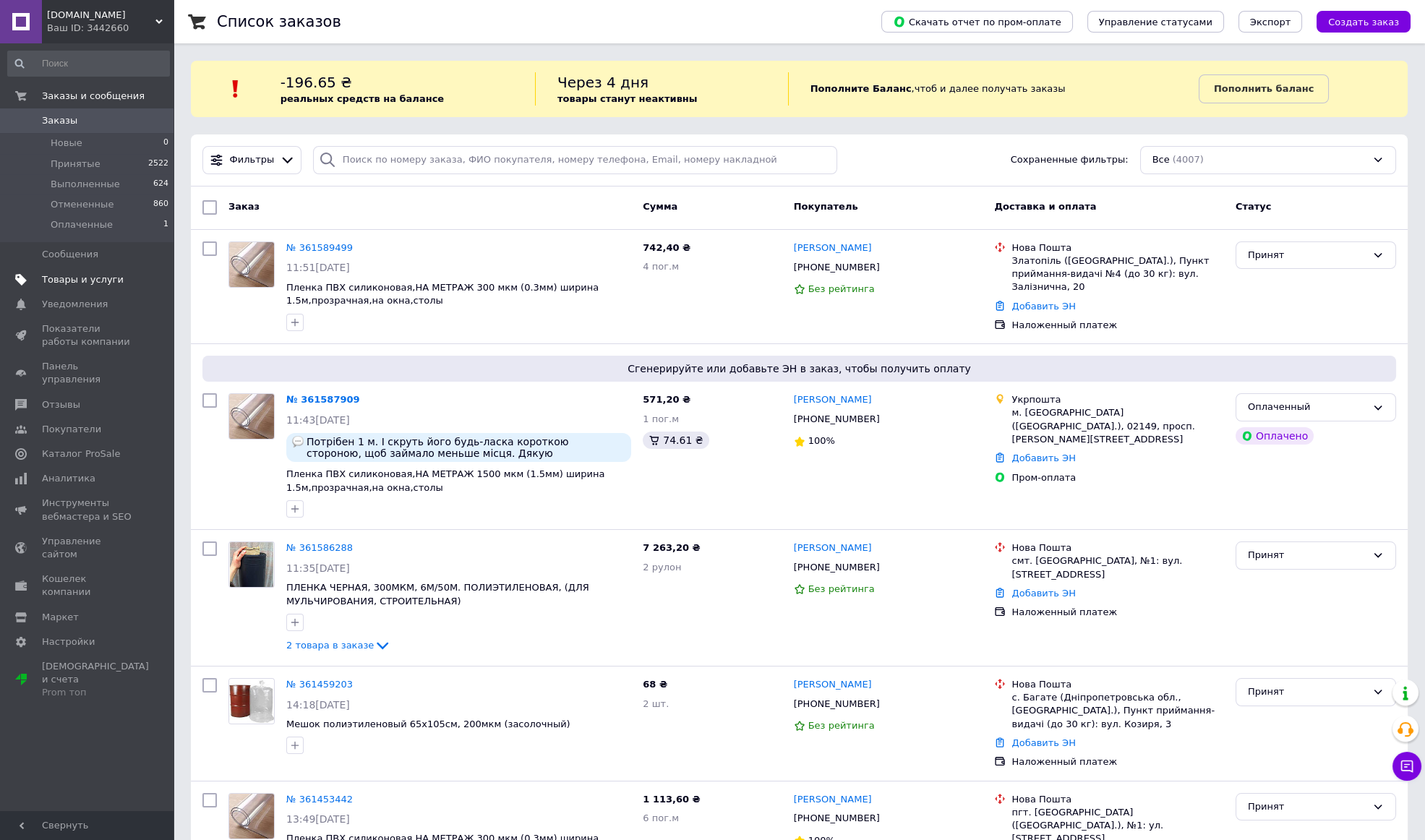
click at [55, 281] on span "Товары и услуги" at bounding box center [83, 279] width 82 height 13
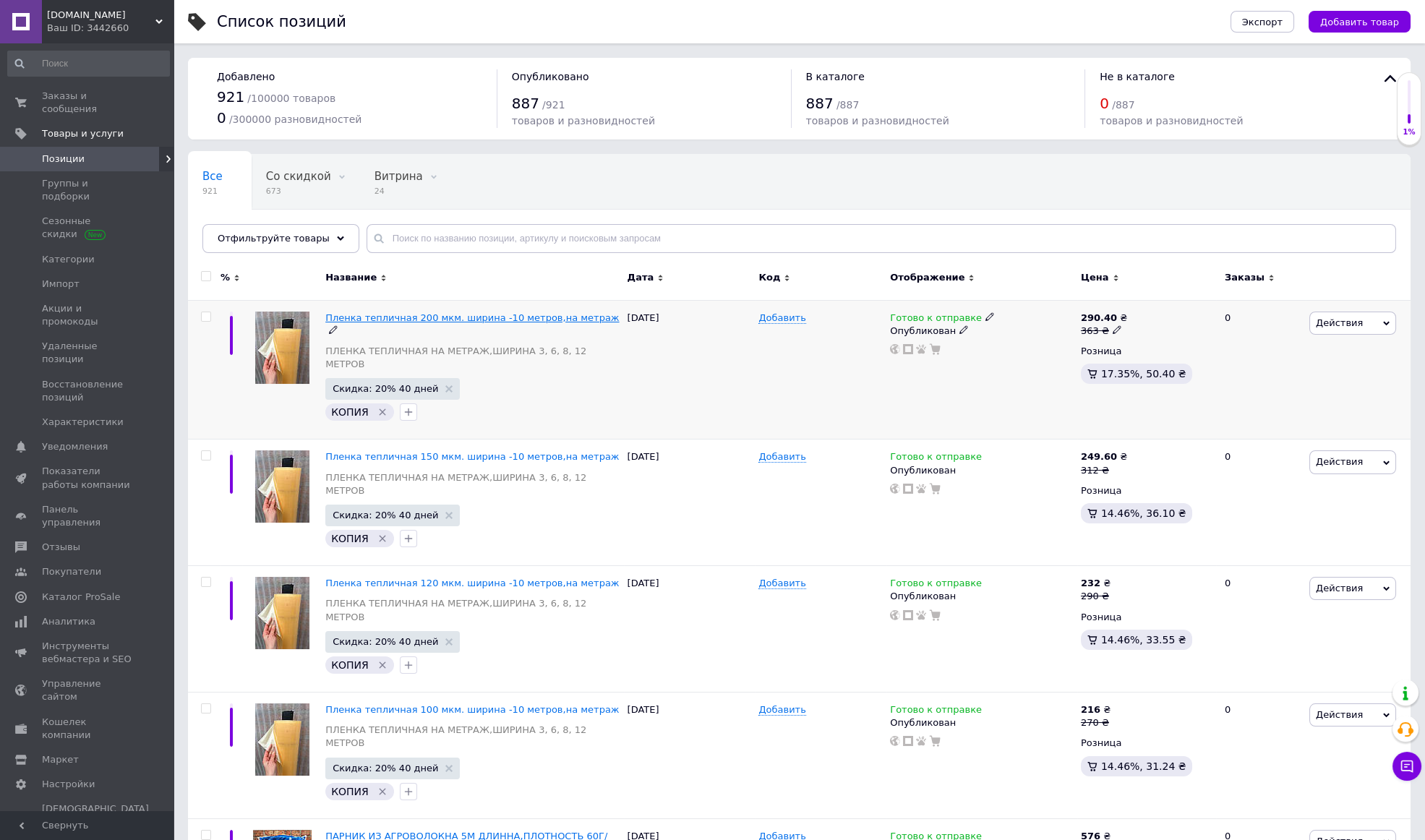
click at [396, 320] on span "Пленка тепличная 200 мкм. ширина -10 метров,на метраж" at bounding box center [472, 317] width 293 height 11
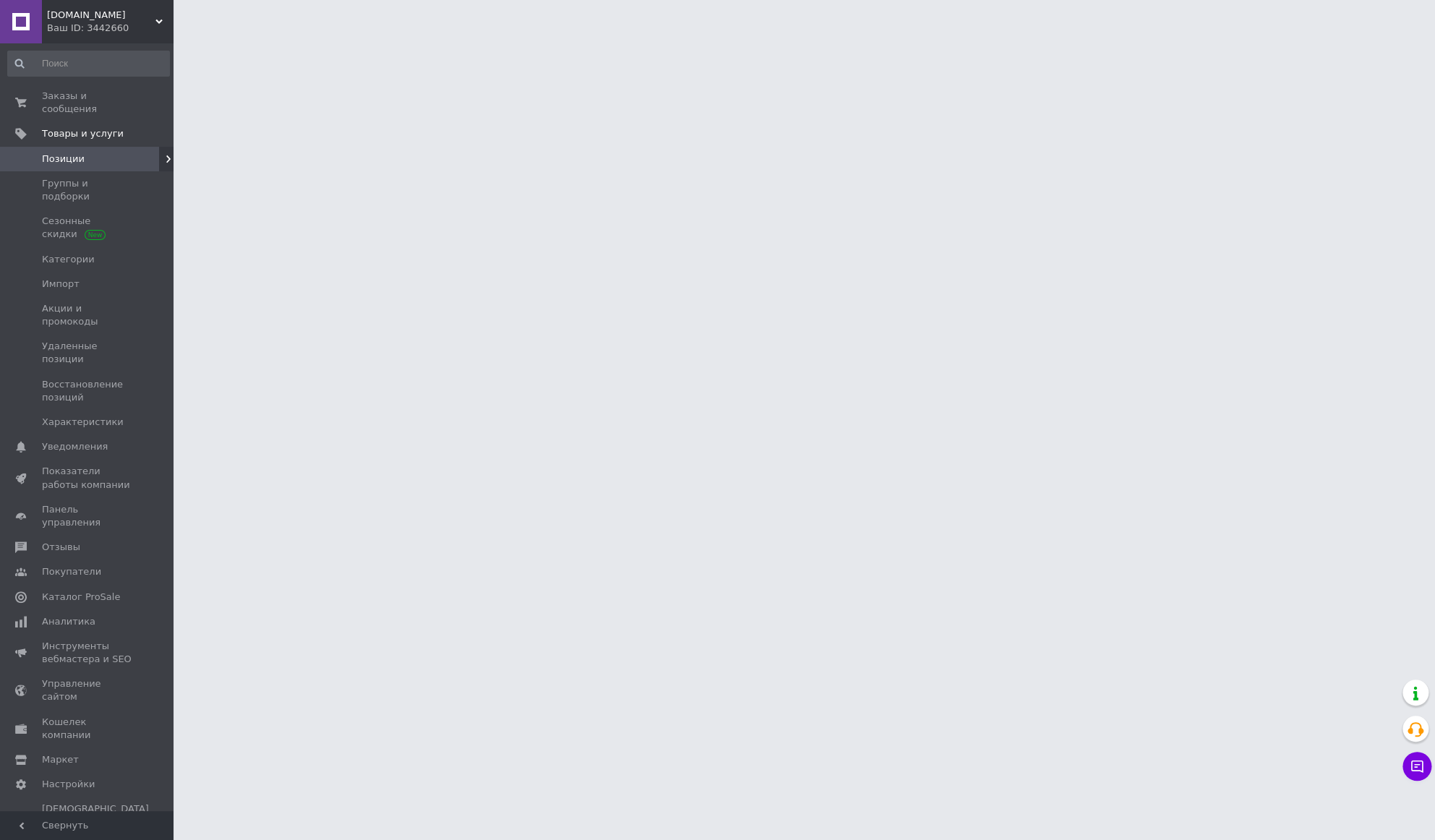
click at [151, 23] on div "Ваш ID: 3442660" at bounding box center [110, 28] width 126 height 13
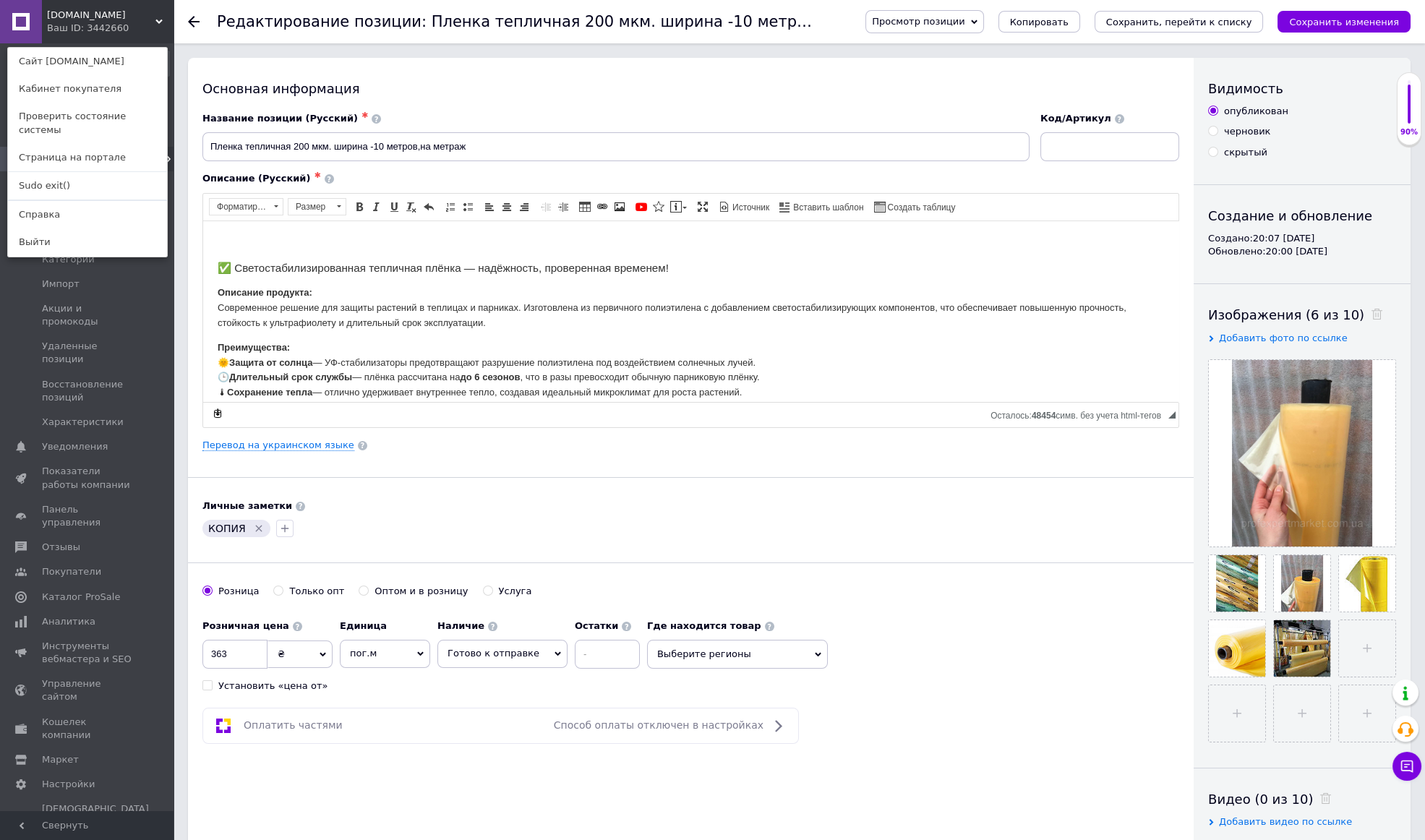
click at [528, 459] on div "Основная информация Название позиции (Русский) ✱ Пленка тепличная 200 мкм. шири…" at bounding box center [690, 461] width 1005 height 807
click at [45, 172] on link "Sudo exit()" at bounding box center [88, 186] width 159 height 28
